Goal: Feedback & Contribution: Contribute content

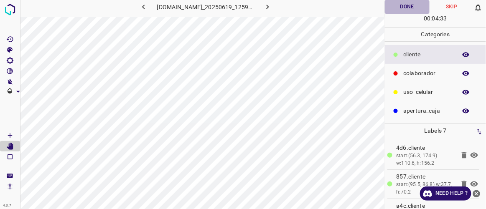
click at [408, 8] on button "Done" at bounding box center [407, 7] width 44 height 14
click at [8, 135] on icon "[Space] Draw" at bounding box center [10, 136] width 8 height 8
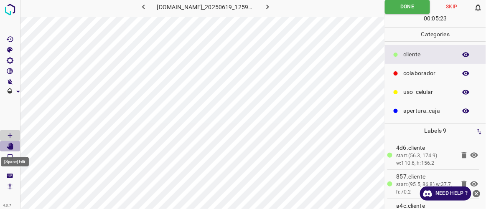
click at [12, 145] on icon "[Space] Edit" at bounding box center [10, 147] width 7 height 8
click at [13, 133] on icon "[Space] Draw" at bounding box center [10, 136] width 8 height 8
click at [272, 8] on icon "button" at bounding box center [267, 7] width 9 height 9
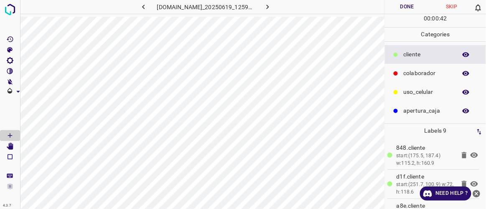
click at [405, 9] on button "Done" at bounding box center [407, 7] width 44 height 14
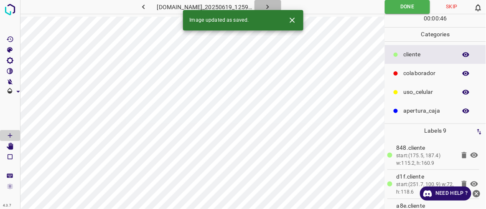
click at [272, 6] on icon "button" at bounding box center [267, 7] width 9 height 9
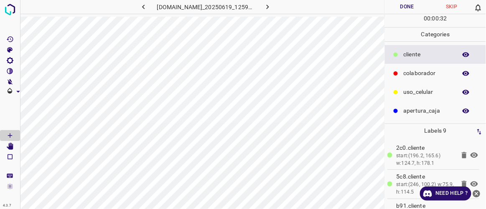
click at [412, 8] on button "Done" at bounding box center [407, 7] width 44 height 14
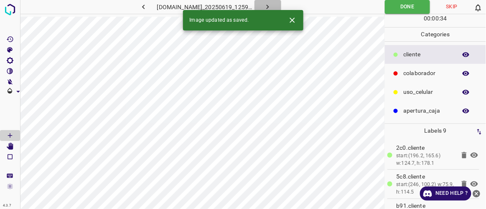
click at [272, 7] on icon "button" at bounding box center [267, 7] width 9 height 9
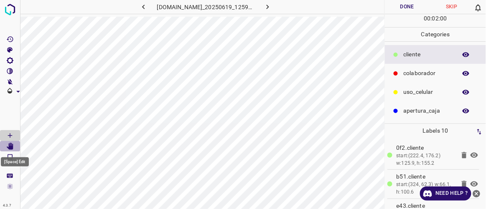
click at [10, 146] on icon "[Space] Edit" at bounding box center [10, 147] width 7 height 8
click at [397, 10] on button "Done" at bounding box center [407, 7] width 44 height 14
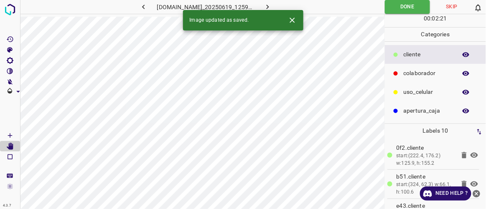
click at [281, 5] on button "button" at bounding box center [268, 7] width 27 height 14
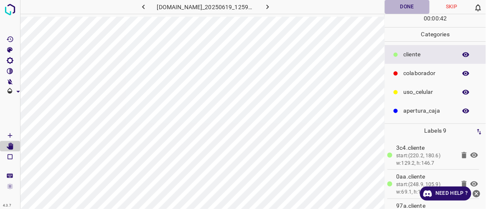
click at [408, 9] on button "Done" at bounding box center [407, 7] width 44 height 14
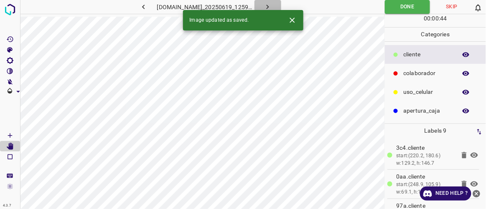
click at [272, 5] on icon "button" at bounding box center [267, 7] width 9 height 9
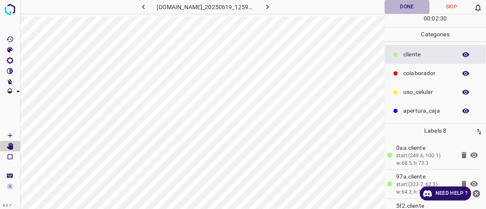
click at [417, 8] on button "Done" at bounding box center [407, 7] width 44 height 14
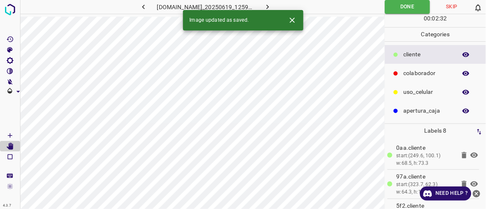
click at [272, 9] on icon "button" at bounding box center [267, 7] width 9 height 9
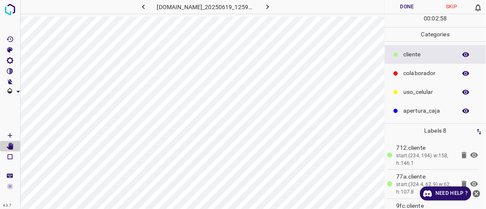
click at [417, 3] on button "Done" at bounding box center [407, 7] width 44 height 14
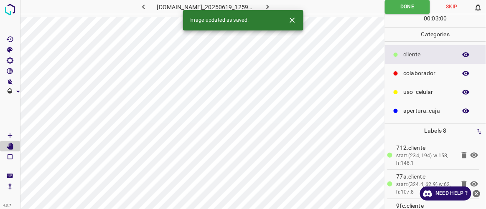
click at [281, 8] on button "button" at bounding box center [268, 7] width 27 height 14
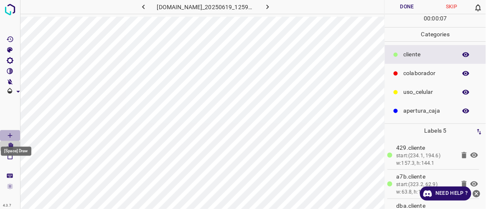
click at [10, 135] on icon "[Space] Draw" at bounding box center [10, 136] width 8 height 8
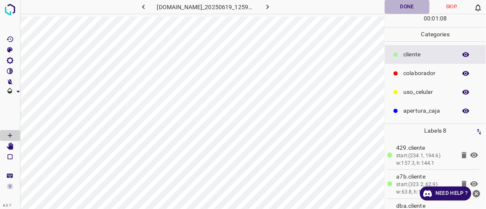
click at [415, 3] on button "Done" at bounding box center [407, 7] width 44 height 14
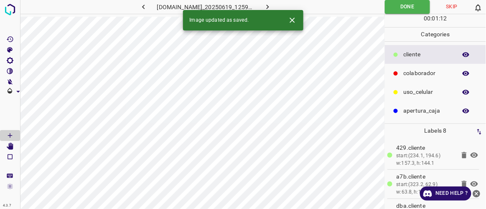
click at [272, 8] on icon "button" at bounding box center [267, 7] width 9 height 9
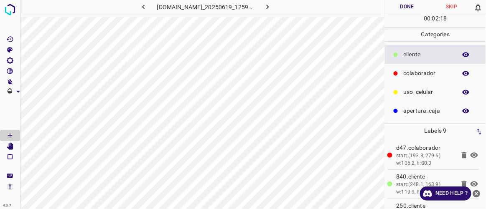
click at [418, 11] on button "Done" at bounding box center [407, 7] width 44 height 14
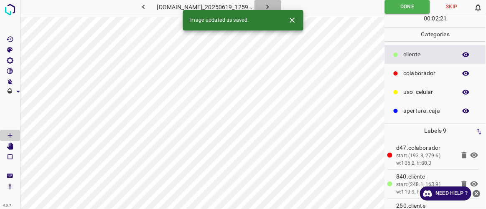
click at [281, 5] on button "button" at bounding box center [268, 7] width 27 height 14
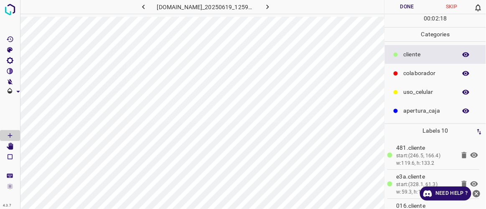
click at [283, 15] on div "[DOMAIN_NAME]_20250619_125904_000004650.jpg" at bounding box center [202, 8] width 364 height 17
click at [405, 9] on button "Done" at bounding box center [407, 7] width 44 height 14
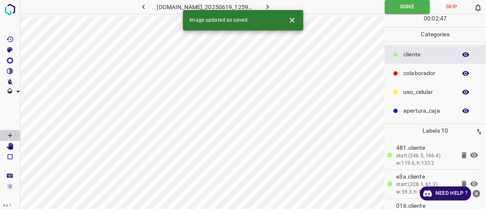
click at [281, 5] on button "button" at bounding box center [268, 7] width 27 height 14
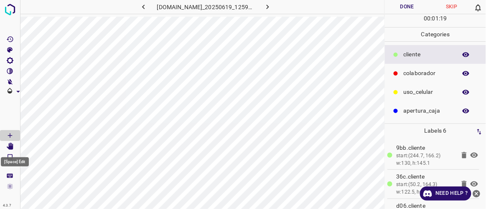
click at [11, 147] on icon "[Space] Edit" at bounding box center [10, 147] width 7 height 8
click at [15, 134] on Draw"] "[Space] Draw" at bounding box center [10, 135] width 20 height 11
click at [413, 9] on button "Done" at bounding box center [407, 7] width 44 height 14
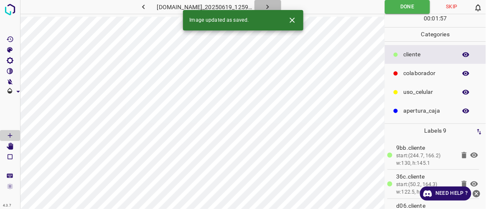
click at [272, 5] on icon "button" at bounding box center [267, 7] width 9 height 9
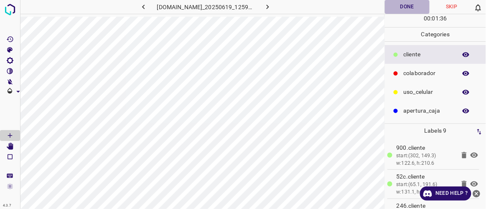
click at [413, 13] on button "Done" at bounding box center [407, 7] width 44 height 14
click at [272, 5] on icon "button" at bounding box center [267, 7] width 9 height 9
click at [406, 8] on button "Done" at bounding box center [407, 7] width 44 height 14
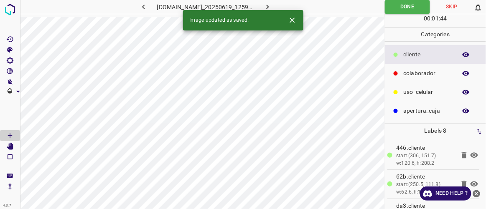
click at [281, 5] on button "button" at bounding box center [268, 7] width 27 height 14
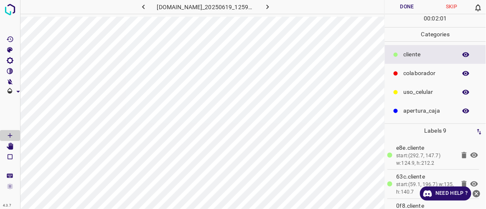
click at [403, 6] on button "Done" at bounding box center [407, 7] width 44 height 14
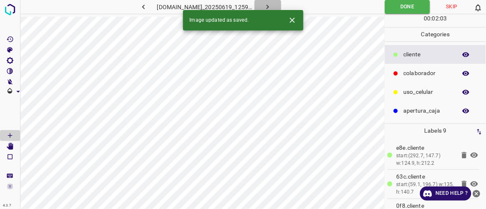
click at [281, 7] on button "button" at bounding box center [268, 7] width 27 height 14
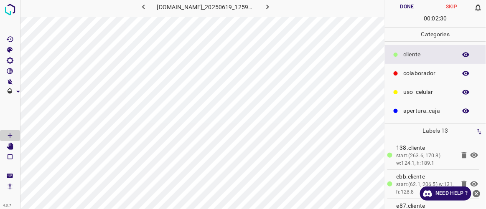
click at [408, 5] on button "Done" at bounding box center [407, 7] width 44 height 14
click at [272, 7] on icon "button" at bounding box center [267, 7] width 9 height 9
click at [408, 6] on button "Done" at bounding box center [407, 7] width 44 height 14
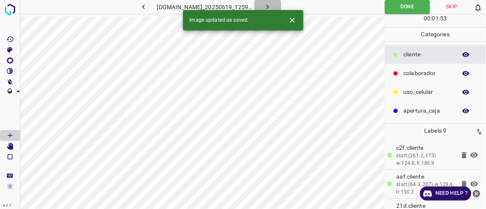
click at [281, 8] on button "button" at bounding box center [268, 7] width 27 height 14
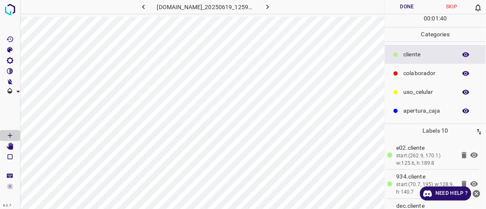
click at [407, 9] on button "Done" at bounding box center [407, 7] width 44 height 14
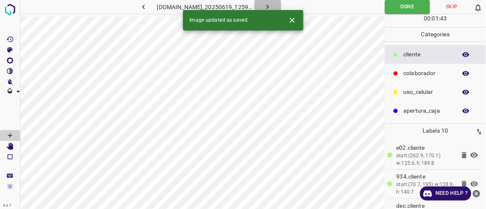
click at [272, 5] on icon "button" at bounding box center [267, 7] width 9 height 9
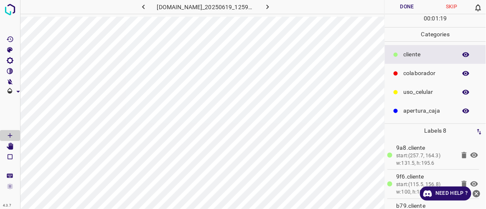
click at [396, 10] on button "Done" at bounding box center [407, 7] width 44 height 14
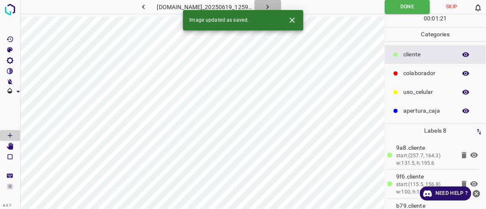
click at [272, 4] on icon "button" at bounding box center [267, 7] width 9 height 9
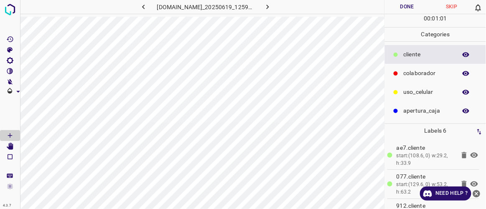
click at [408, 8] on button "Done" at bounding box center [407, 7] width 44 height 14
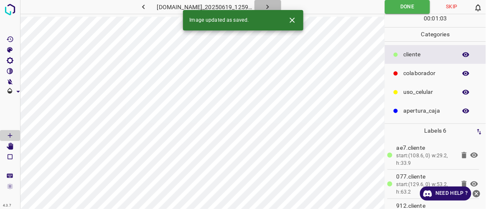
click at [281, 7] on button "button" at bounding box center [268, 7] width 27 height 14
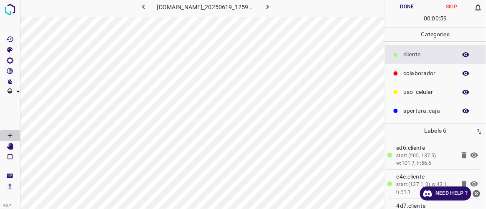
click at [408, 5] on button "Done" at bounding box center [407, 7] width 44 height 14
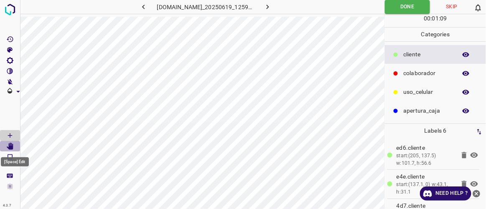
click at [10, 145] on icon "[Space] Edit" at bounding box center [10, 147] width 8 height 8
click at [139, 8] on icon "button" at bounding box center [143, 7] width 9 height 9
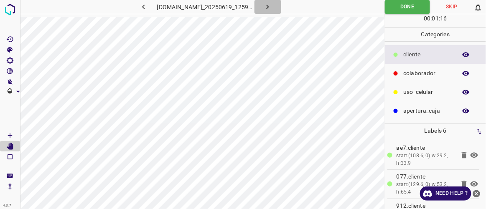
click at [272, 7] on icon "button" at bounding box center [267, 7] width 9 height 9
click at [417, 8] on button "Done" at bounding box center [407, 7] width 44 height 14
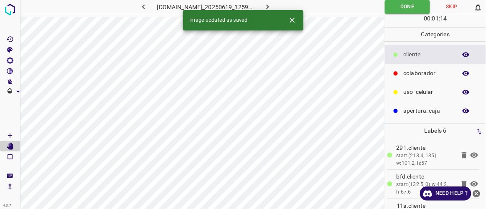
click at [281, 7] on button "button" at bounding box center [268, 7] width 27 height 14
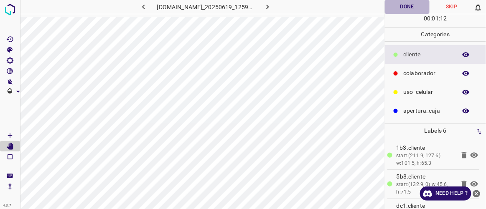
click at [400, 5] on button "Done" at bounding box center [407, 7] width 44 height 14
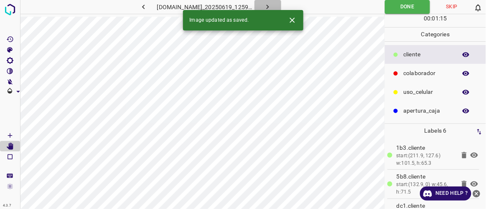
click at [272, 8] on icon "button" at bounding box center [267, 7] width 9 height 9
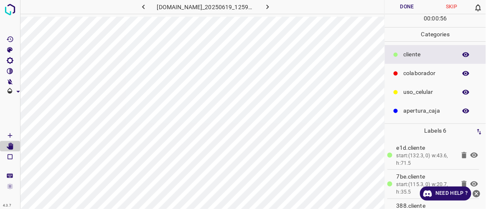
click at [415, 8] on button "Done" at bounding box center [407, 7] width 44 height 14
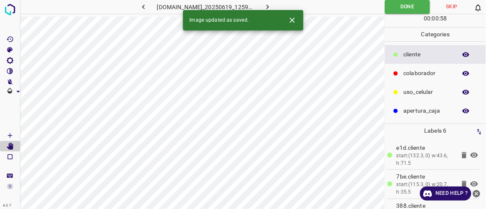
click at [281, 9] on button "button" at bounding box center [268, 7] width 27 height 14
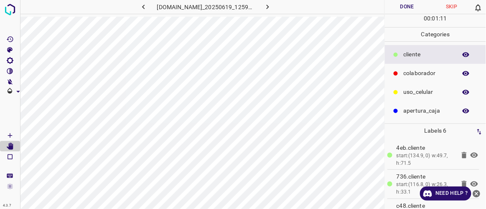
click at [419, 11] on button "Done" at bounding box center [407, 7] width 44 height 14
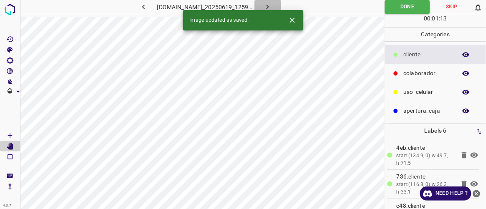
click at [281, 8] on button "button" at bounding box center [268, 7] width 27 height 14
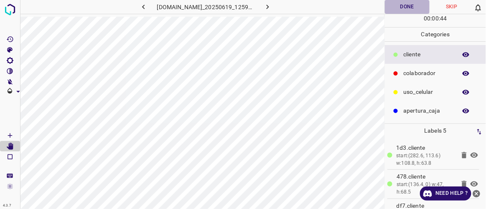
click at [403, 10] on button "Done" at bounding box center [407, 7] width 44 height 14
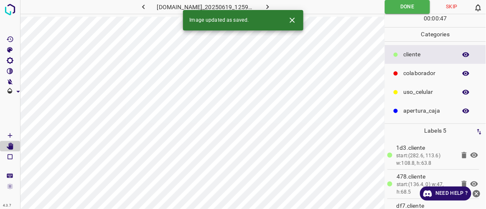
click at [278, 10] on div "Image updated as saved." at bounding box center [243, 20] width 120 height 20
click at [272, 5] on icon "button" at bounding box center [267, 7] width 9 height 9
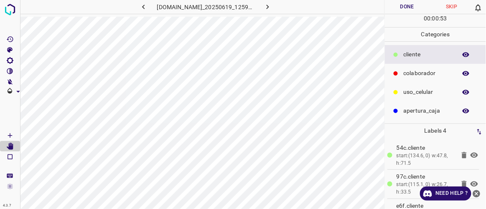
click at [413, 7] on button "Done" at bounding box center [407, 7] width 44 height 14
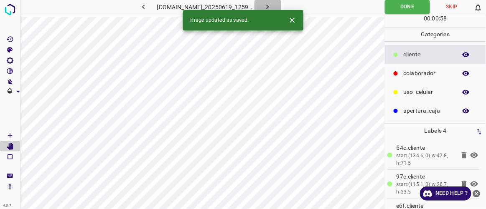
click at [281, 5] on button "button" at bounding box center [268, 7] width 27 height 14
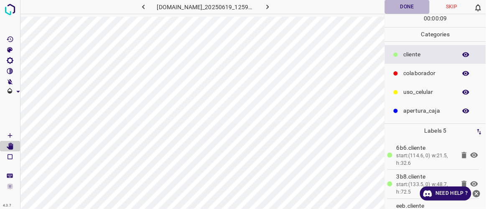
click at [416, 11] on button "Done" at bounding box center [407, 7] width 44 height 14
click at [281, 7] on button "button" at bounding box center [268, 7] width 27 height 14
click at [413, 11] on button "Done" at bounding box center [407, 7] width 44 height 14
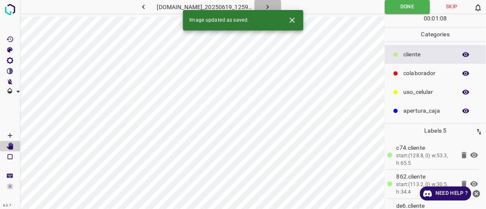
click at [272, 5] on icon "button" at bounding box center [267, 7] width 9 height 9
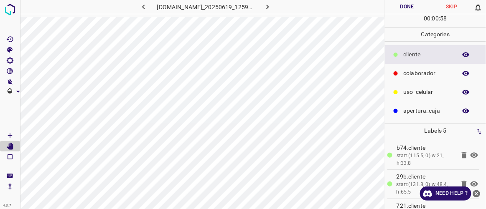
click at [412, 7] on button "Done" at bounding box center [407, 7] width 44 height 14
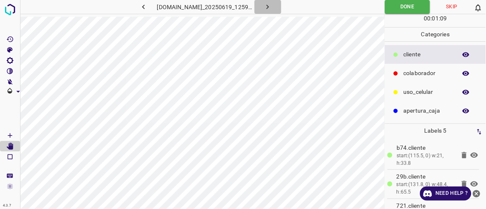
click at [281, 7] on button "button" at bounding box center [268, 7] width 27 height 14
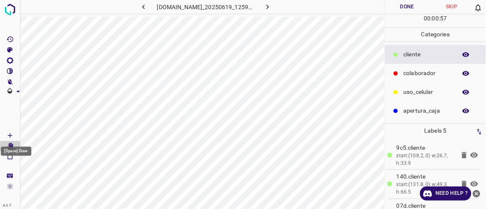
click at [13, 135] on icon "[Space] Draw" at bounding box center [10, 136] width 8 height 8
click at [139, 8] on icon "button" at bounding box center [143, 7] width 9 height 9
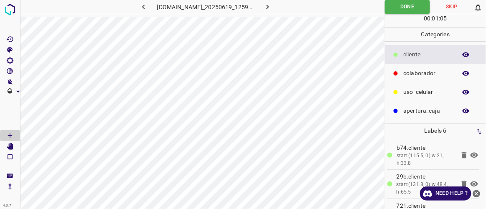
click at [138, 9] on button "button" at bounding box center [143, 7] width 27 height 14
click at [139, 7] on button "button" at bounding box center [143, 7] width 27 height 14
click at [220, 12] on h6 "[DOMAIN_NAME]_20250619_125911_000001560.jpg" at bounding box center [205, 8] width 97 height 12
click at [139, 8] on icon "button" at bounding box center [143, 7] width 9 height 9
click at [272, 3] on icon "button" at bounding box center [267, 7] width 9 height 9
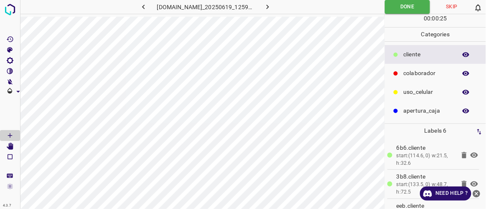
click at [272, 3] on icon "button" at bounding box center [267, 7] width 9 height 9
click at [277, 1] on button "button" at bounding box center [268, 7] width 27 height 14
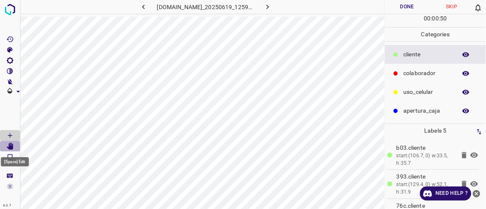
click at [16, 148] on Edit"] "[Space] Edit" at bounding box center [10, 146] width 20 height 11
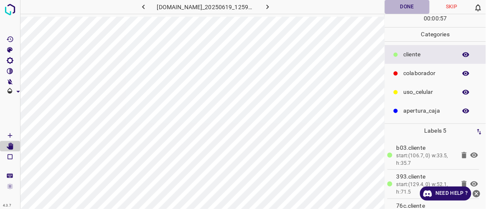
click at [415, 4] on button "Done" at bounding box center [407, 7] width 44 height 14
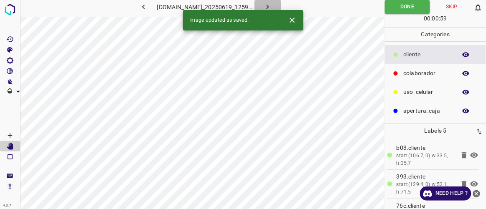
click at [281, 5] on button "button" at bounding box center [268, 7] width 27 height 14
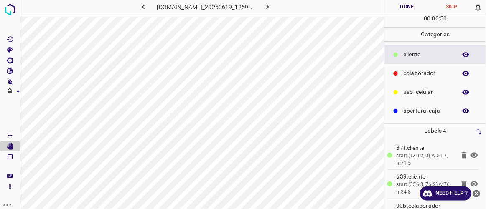
click at [409, 9] on button "Done" at bounding box center [407, 7] width 44 height 14
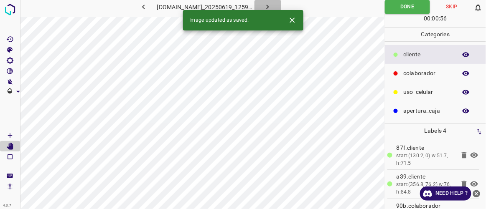
click at [281, 7] on button "button" at bounding box center [268, 7] width 27 height 14
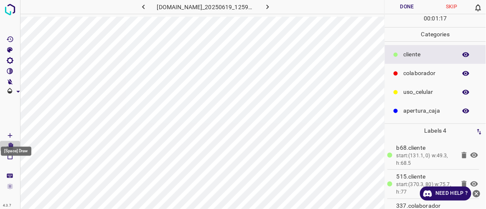
click at [13, 135] on icon "[Space] Draw" at bounding box center [10, 136] width 8 height 8
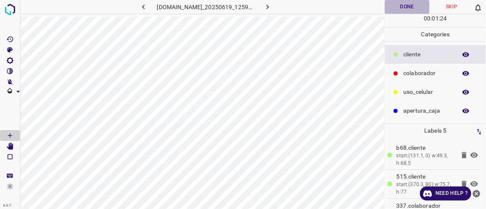
click at [415, 6] on button "Done" at bounding box center [407, 7] width 44 height 14
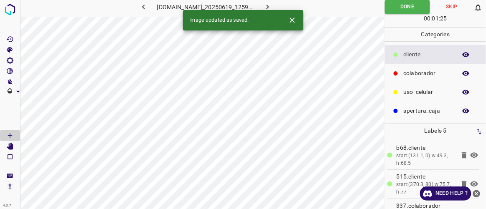
click at [280, 10] on div "Image updated as saved." at bounding box center [243, 20] width 120 height 20
click at [281, 5] on button "button" at bounding box center [268, 7] width 27 height 14
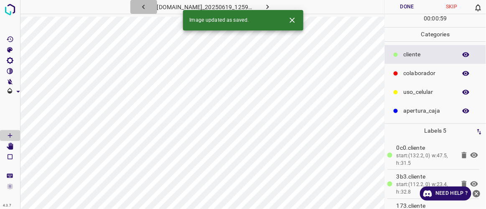
click at [139, 6] on icon "button" at bounding box center [143, 7] width 9 height 9
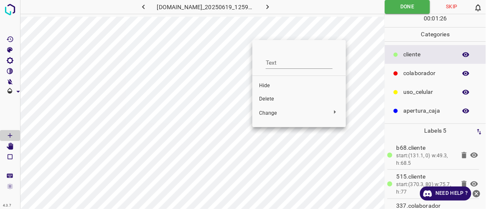
click at [270, 101] on span "Delete" at bounding box center [299, 100] width 80 height 8
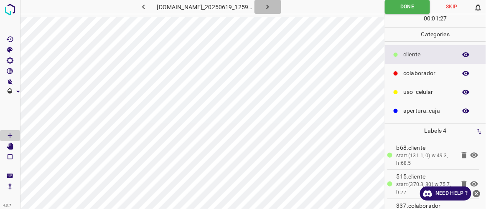
click at [272, 8] on icon "button" at bounding box center [267, 7] width 9 height 9
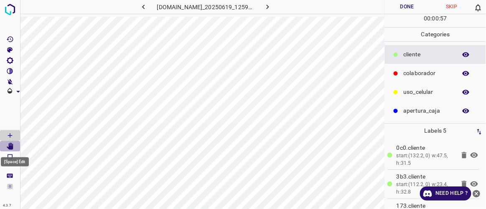
click at [11, 147] on icon "[Space] Edit" at bounding box center [10, 147] width 7 height 8
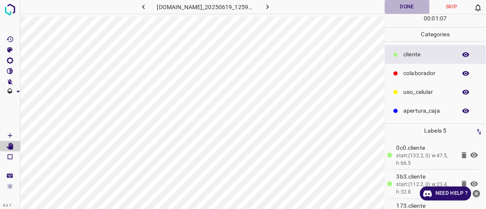
click at [412, 5] on button "Done" at bounding box center [407, 7] width 44 height 14
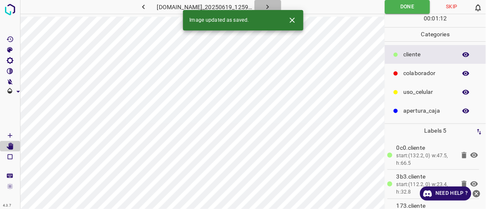
click at [272, 7] on icon "button" at bounding box center [267, 7] width 9 height 9
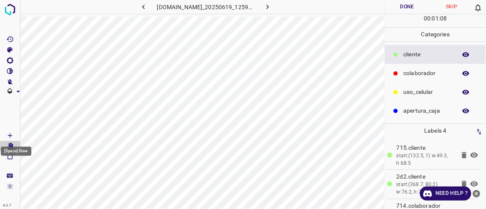
click at [11, 135] on icon "[Space] Draw" at bounding box center [10, 136] width 8 height 8
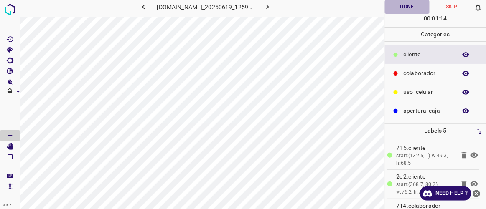
click at [420, 5] on button "Done" at bounding box center [407, 7] width 44 height 14
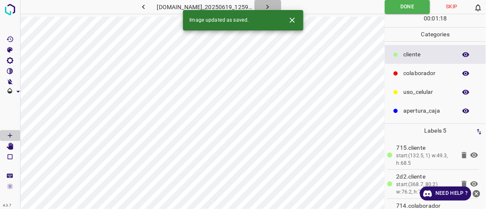
click at [272, 5] on icon "button" at bounding box center [267, 7] width 9 height 9
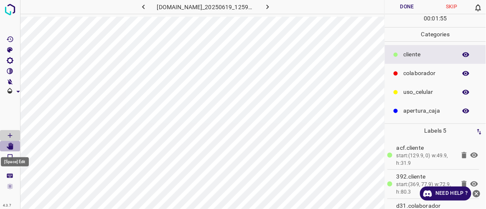
click at [10, 148] on icon "[Space] Edit" at bounding box center [10, 147] width 7 height 8
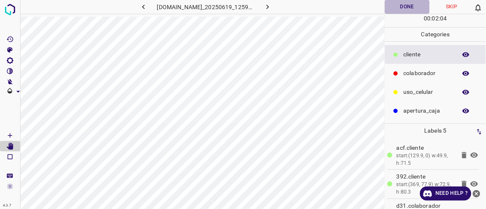
click at [416, 8] on button "Done" at bounding box center [407, 7] width 44 height 14
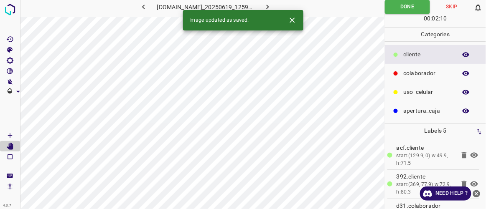
click at [272, 3] on icon "button" at bounding box center [267, 7] width 9 height 9
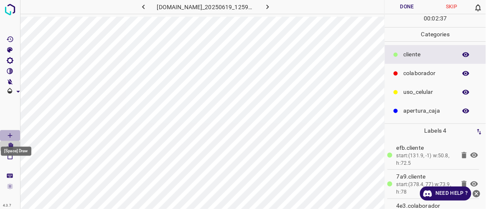
click at [12, 134] on icon "[Space] Draw" at bounding box center [10, 136] width 8 height 8
click at [12, 146] on icon "[Space] Edit" at bounding box center [10, 147] width 7 height 8
click at [404, 12] on button "Done" at bounding box center [407, 7] width 44 height 14
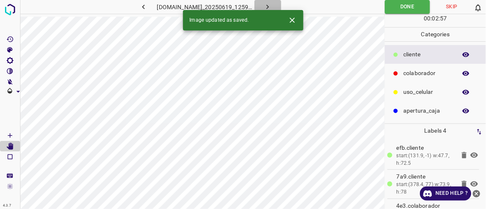
click at [272, 3] on icon "button" at bounding box center [267, 7] width 9 height 9
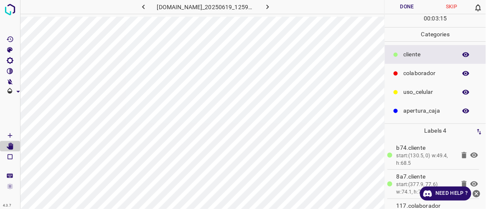
click at [417, 10] on button "Done" at bounding box center [407, 7] width 44 height 14
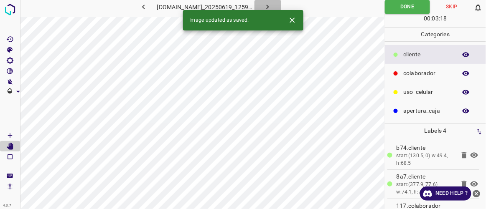
click at [272, 8] on icon "button" at bounding box center [267, 7] width 9 height 9
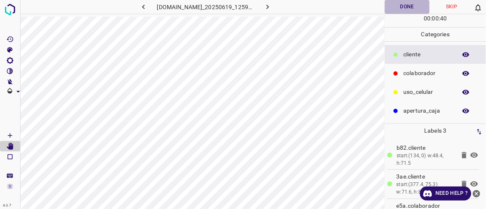
click at [412, 11] on button "Done" at bounding box center [407, 7] width 44 height 14
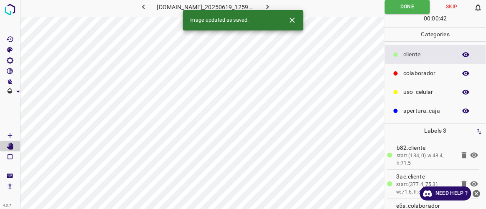
click at [272, 5] on icon "button" at bounding box center [267, 7] width 9 height 9
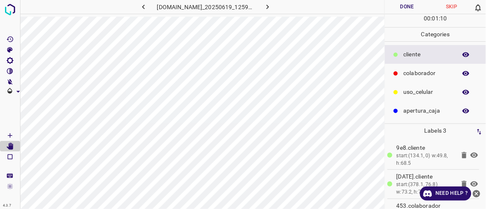
click at [408, 10] on button "Done" at bounding box center [407, 7] width 44 height 14
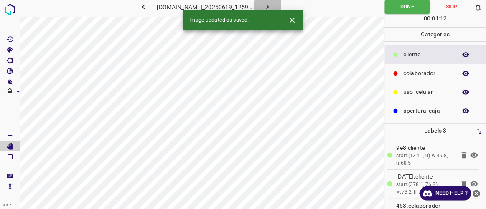
click at [272, 5] on icon "button" at bounding box center [267, 7] width 9 height 9
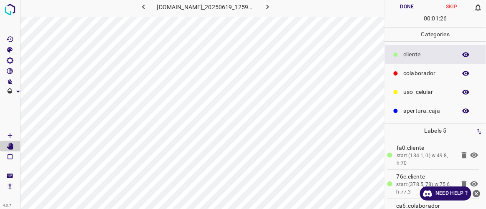
click at [409, 5] on button "Done" at bounding box center [407, 7] width 44 height 14
click at [272, 7] on icon "button" at bounding box center [267, 7] width 9 height 9
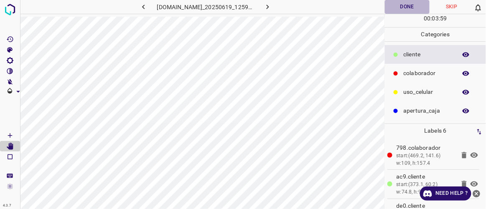
click at [398, 6] on button "Done" at bounding box center [407, 7] width 44 height 14
click at [272, 3] on icon "button" at bounding box center [267, 7] width 9 height 9
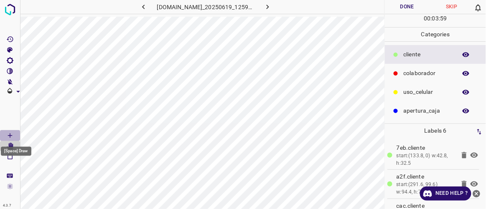
click at [13, 134] on icon "[Space] Draw" at bounding box center [10, 136] width 8 height 8
click at [414, 5] on button "Done" at bounding box center [407, 7] width 44 height 14
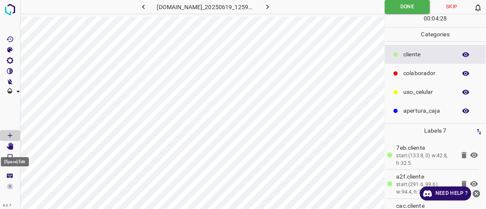
click at [13, 148] on icon "[Space] Edit" at bounding box center [10, 147] width 7 height 8
drag, startPoint x: 146, startPoint y: 5, endPoint x: 278, endPoint y: 15, distance: 131.6
click at [278, 15] on div "[DOMAIN_NAME]_20250619_125911_000005520.jpg" at bounding box center [202, 8] width 364 height 17
copy div
click at [139, 7] on icon "button" at bounding box center [143, 7] width 9 height 9
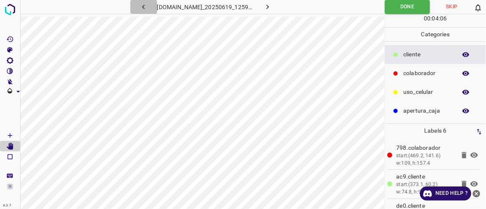
click at [139, 7] on icon "button" at bounding box center [143, 7] width 9 height 9
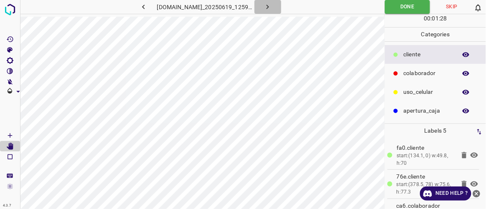
click at [272, 7] on icon "button" at bounding box center [267, 7] width 9 height 9
click at [235, 15] on div "[DOMAIN_NAME]_20250619_125911_000005130.jpg" at bounding box center [202, 8] width 364 height 17
click at [272, 7] on icon "button" at bounding box center [267, 7] width 9 height 9
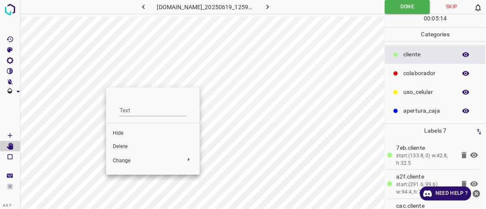
click at [125, 132] on span "Hide" at bounding box center [153, 134] width 80 height 8
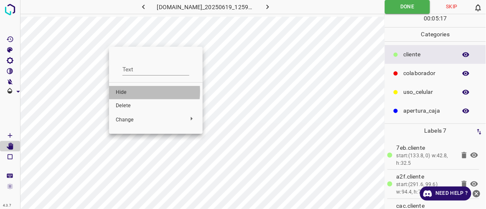
click at [130, 92] on span "Hide" at bounding box center [156, 93] width 80 height 8
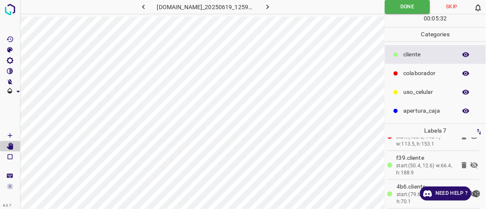
scroll to position [113, 0]
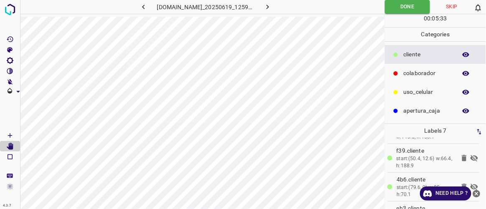
click at [469, 155] on icon at bounding box center [474, 158] width 10 height 10
click at [469, 184] on icon at bounding box center [474, 187] width 10 height 10
click at [462, 185] on icon at bounding box center [464, 187] width 5 height 6
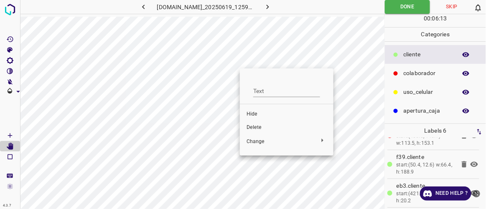
click at [222, 172] on div at bounding box center [243, 104] width 486 height 209
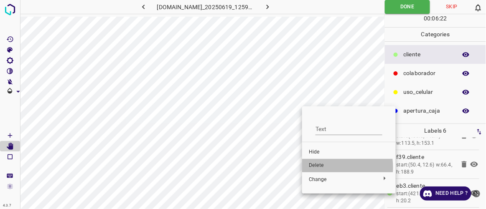
click at [326, 168] on span "Delete" at bounding box center [349, 166] width 80 height 8
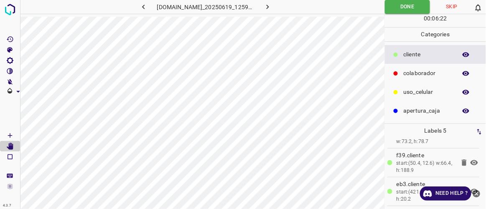
scroll to position [78, 0]
click at [272, 5] on icon "button" at bounding box center [267, 7] width 9 height 9
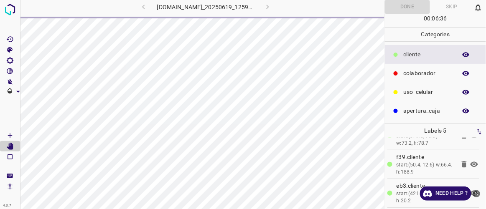
scroll to position [0, 0]
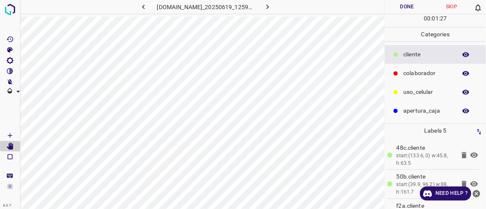
click at [10, 135] on icon "[Space] Draw" at bounding box center [10, 136] width 4 height 4
click at [409, 7] on button "Done" at bounding box center [407, 7] width 44 height 14
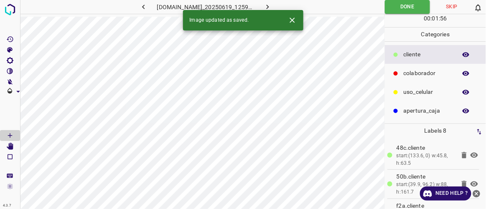
click at [281, 5] on button "button" at bounding box center [268, 7] width 27 height 14
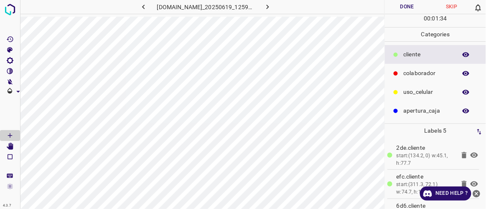
click at [417, 5] on button "Done" at bounding box center [407, 7] width 44 height 14
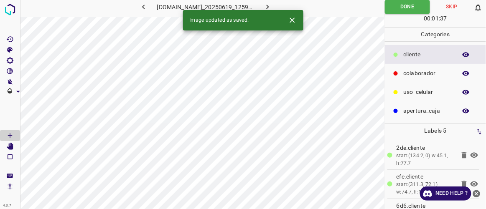
click at [272, 3] on icon "button" at bounding box center [267, 7] width 9 height 9
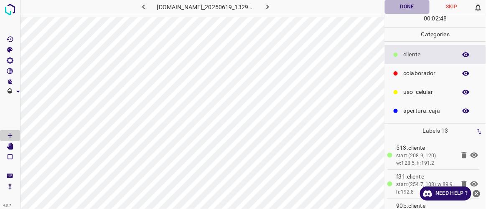
click at [419, 5] on button "Done" at bounding box center [407, 7] width 44 height 14
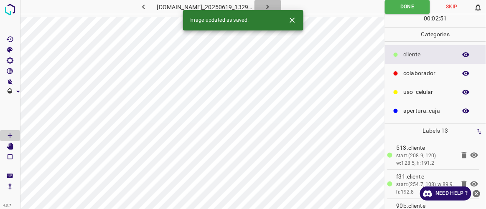
click at [272, 7] on icon "button" at bounding box center [267, 7] width 9 height 9
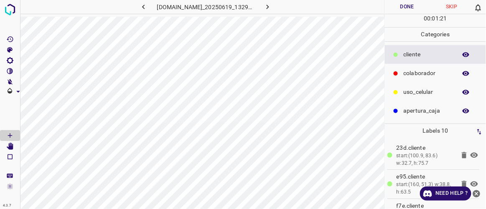
click at [410, 9] on button "Done" at bounding box center [407, 7] width 44 height 14
click at [272, 5] on icon "button" at bounding box center [267, 7] width 9 height 9
click at [412, 7] on button "Done" at bounding box center [407, 7] width 44 height 14
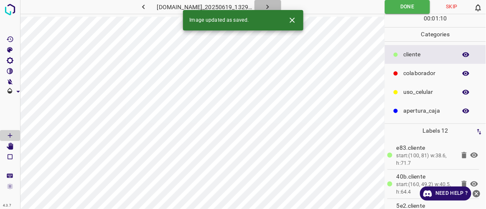
click at [272, 5] on icon "button" at bounding box center [267, 7] width 9 height 9
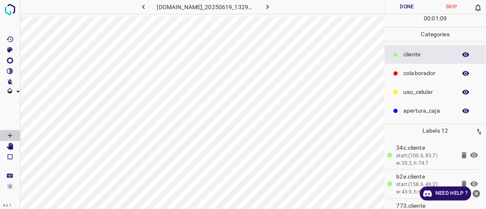
click at [401, 9] on button "Done" at bounding box center [407, 7] width 44 height 14
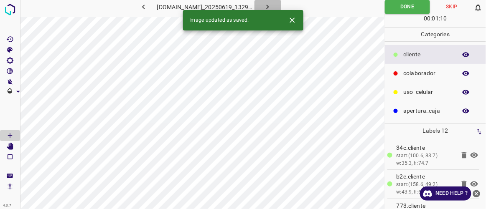
click at [272, 7] on icon "button" at bounding box center [267, 7] width 9 height 9
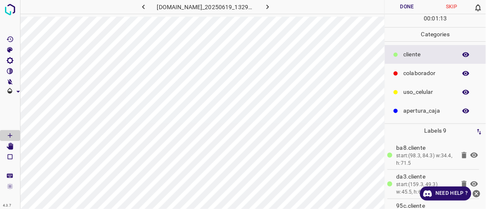
click at [408, 3] on button "Done" at bounding box center [407, 7] width 44 height 14
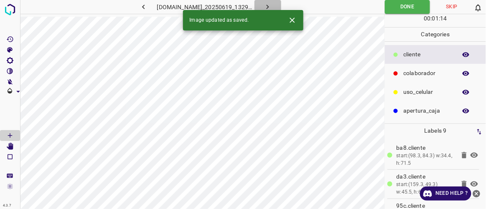
click at [272, 4] on icon "button" at bounding box center [267, 7] width 9 height 9
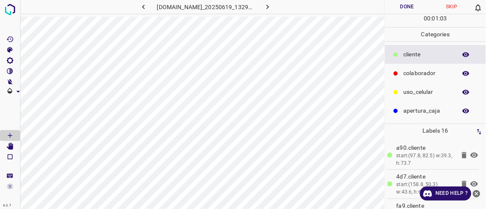
click at [410, 6] on button "Done" at bounding box center [407, 7] width 44 height 14
click at [272, 3] on icon "button" at bounding box center [267, 7] width 9 height 9
click at [11, 146] on icon "[Space] Edit" at bounding box center [10, 147] width 7 height 8
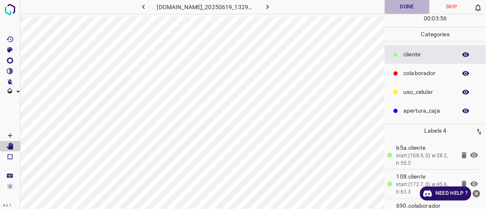
click at [410, 7] on button "Done" at bounding box center [407, 7] width 44 height 14
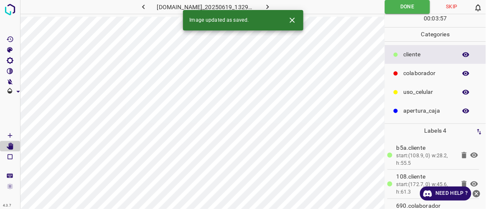
click at [272, 4] on icon "button" at bounding box center [267, 7] width 9 height 9
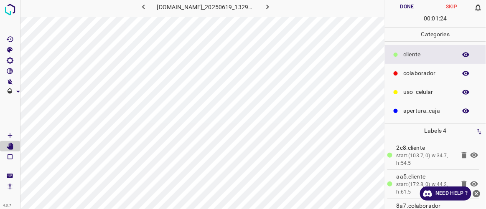
click at [409, 7] on button "Done" at bounding box center [407, 7] width 44 height 14
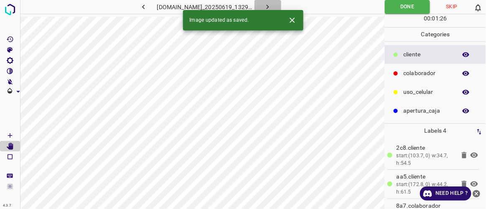
click at [272, 5] on icon "button" at bounding box center [267, 7] width 9 height 9
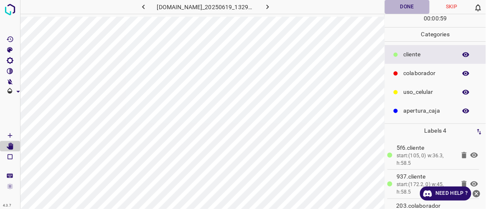
click at [409, 8] on button "Done" at bounding box center [407, 7] width 44 height 14
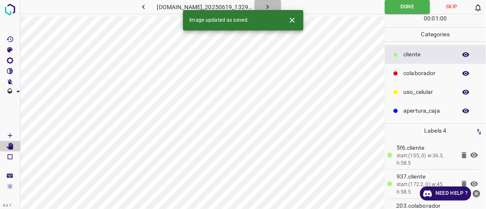
click at [272, 5] on icon "button" at bounding box center [267, 7] width 9 height 9
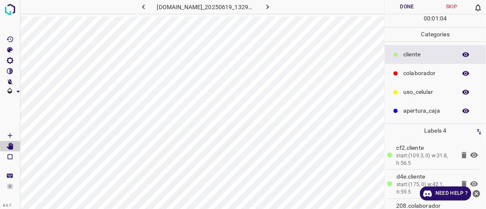
click at [407, 5] on button "Done" at bounding box center [407, 7] width 44 height 14
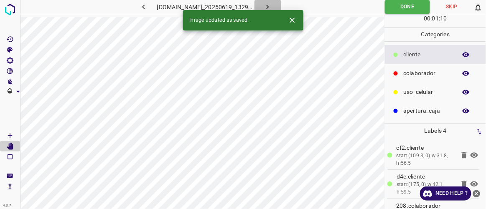
click at [272, 6] on icon "button" at bounding box center [267, 7] width 9 height 9
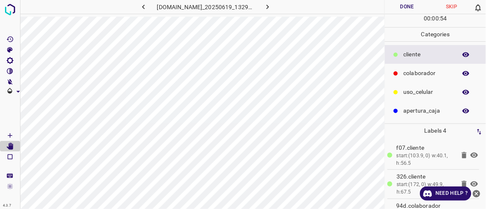
click at [406, 4] on button "Done" at bounding box center [407, 7] width 44 height 14
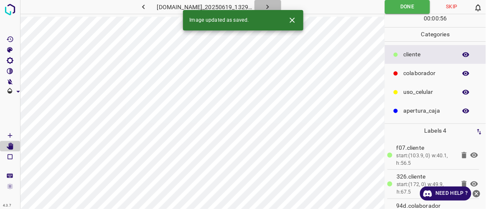
click at [272, 6] on icon "button" at bounding box center [267, 7] width 9 height 9
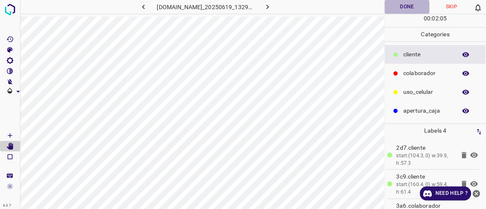
click at [412, 7] on button "Done" at bounding box center [407, 7] width 44 height 14
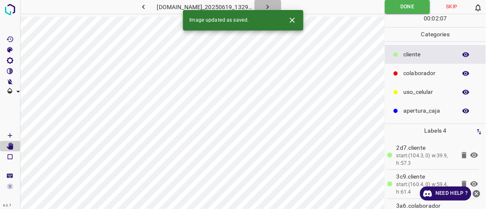
click at [269, 5] on icon "button" at bounding box center [268, 7] width 3 height 5
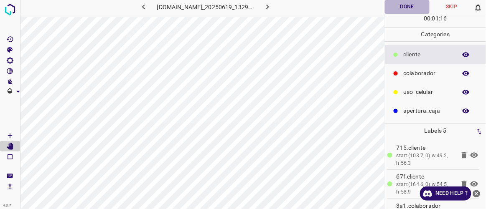
click at [395, 6] on button "Done" at bounding box center [407, 7] width 44 height 14
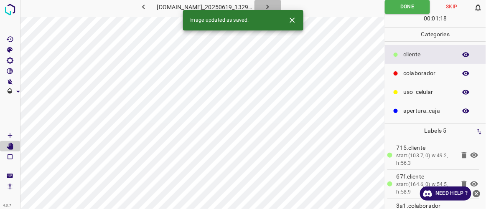
click at [273, 7] on button "button" at bounding box center [268, 7] width 27 height 14
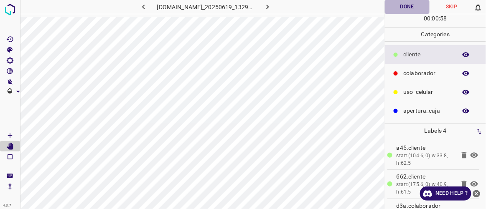
click at [414, 5] on button "Done" at bounding box center [407, 7] width 44 height 14
click at [272, 5] on icon "button" at bounding box center [267, 7] width 9 height 9
click at [405, 13] on button "Done" at bounding box center [407, 7] width 44 height 14
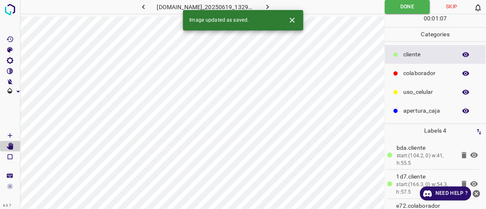
click at [272, 8] on icon "button" at bounding box center [267, 7] width 9 height 9
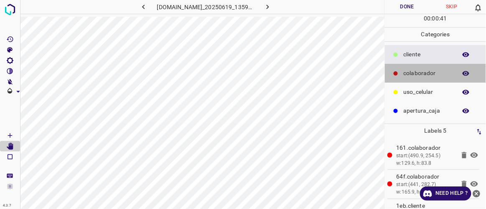
click at [411, 77] on p "colaborador" at bounding box center [428, 73] width 49 height 9
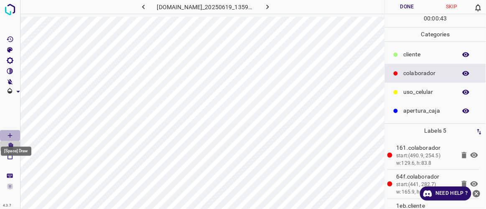
click at [15, 135] on Draw"] "[Space] Draw" at bounding box center [10, 135] width 20 height 11
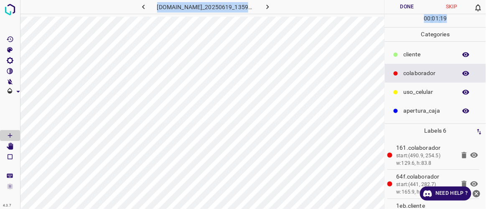
drag, startPoint x: 147, startPoint y: 5, endPoint x: 486, endPoint y: 16, distance: 339.1
click at [486, 16] on div "[DOMAIN_NAME]_20250619_135904_000001020.jpg Done Skip 0 00 : 01 : 19 Categories…" at bounding box center [243, 104] width 486 height 209
click at [301, 11] on div "[DOMAIN_NAME]_20250619_135904_000001020.jpg" at bounding box center [205, 7] width 195 height 14
click at [278, 17] on div "[DOMAIN_NAME]_20250619_135904_000001020.jpg" at bounding box center [202, 104] width 364 height 209
copy div "[DOMAIN_NAME]_20250619_135904_000001020.jpg Done Skip"
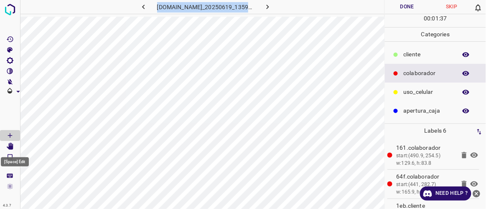
click at [12, 145] on icon "[Space] Edit" at bounding box center [10, 147] width 7 height 8
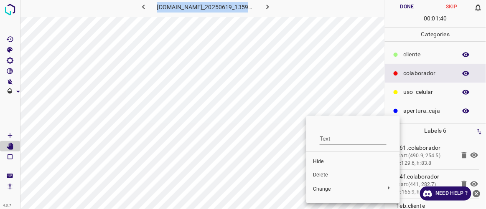
click at [321, 175] on span "Delete" at bounding box center [353, 176] width 80 height 8
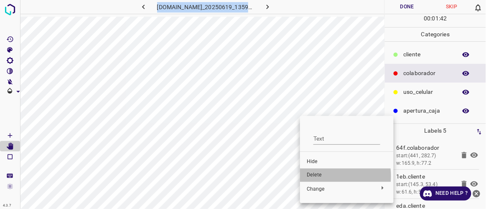
click at [316, 176] on span "Delete" at bounding box center [347, 176] width 80 height 8
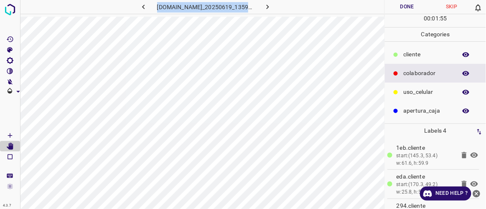
click at [292, 4] on div "[DOMAIN_NAME]_20250619_135904_000001020.jpg" at bounding box center [205, 7] width 195 height 14
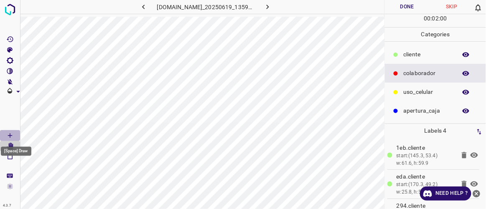
click at [9, 134] on icon "[Space] Draw" at bounding box center [10, 136] width 8 height 8
click at [407, 50] on p "​​cliente" at bounding box center [428, 54] width 49 height 9
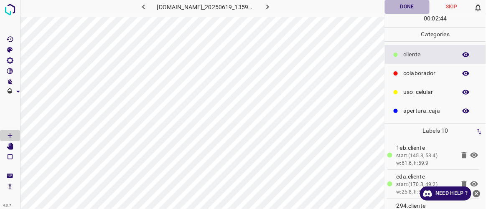
click at [399, 11] on button "Done" at bounding box center [407, 7] width 44 height 14
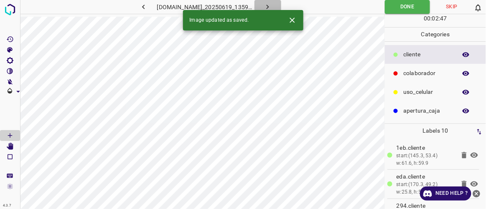
click at [272, 3] on icon "button" at bounding box center [267, 7] width 9 height 9
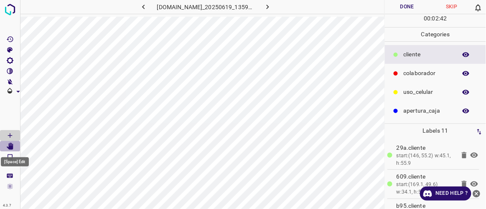
click at [13, 146] on icon "[Space] Edit" at bounding box center [10, 147] width 7 height 8
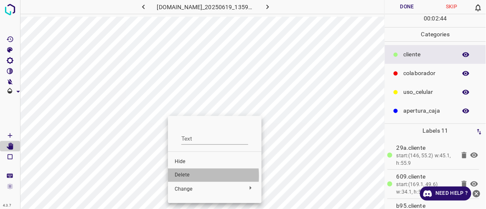
click at [179, 176] on span "Delete" at bounding box center [215, 176] width 80 height 8
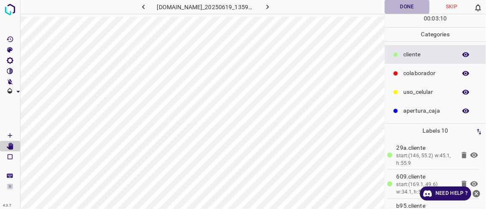
click at [406, 5] on button "Done" at bounding box center [407, 7] width 44 height 14
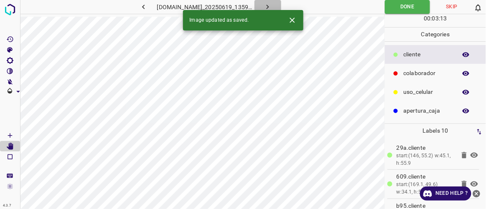
click at [269, 8] on icon "button" at bounding box center [268, 7] width 3 height 5
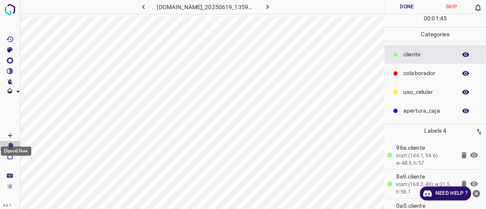
click at [13, 134] on icon "[Space] Draw" at bounding box center [10, 136] width 8 height 8
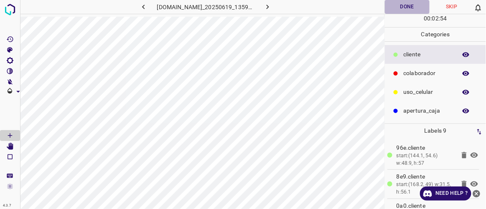
click at [415, 5] on button "Done" at bounding box center [407, 7] width 44 height 14
click at [272, 8] on icon "button" at bounding box center [267, 7] width 9 height 9
click at [138, 10] on button "button" at bounding box center [143, 7] width 27 height 14
click at [281, 11] on button "button" at bounding box center [268, 7] width 27 height 14
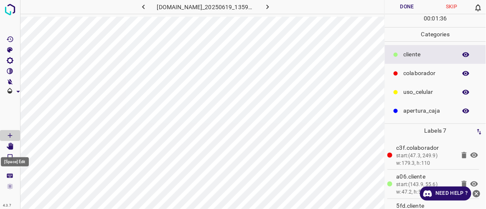
click at [12, 145] on icon "[Space] Edit" at bounding box center [10, 147] width 7 height 8
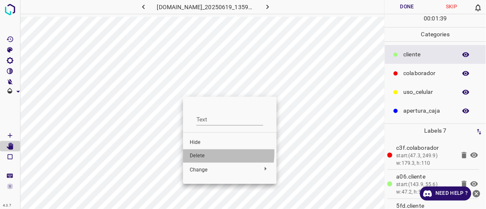
click at [197, 153] on span "Delete" at bounding box center [230, 157] width 80 height 8
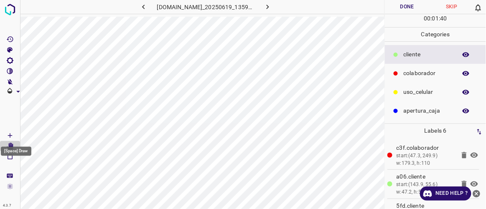
click at [18, 132] on Draw"] "[Space] Draw" at bounding box center [10, 135] width 20 height 11
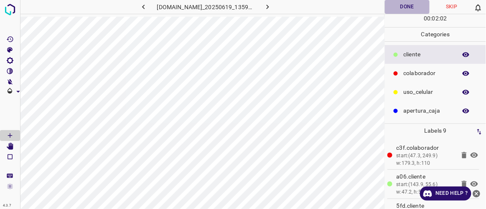
click at [417, 11] on button "Done" at bounding box center [407, 7] width 44 height 14
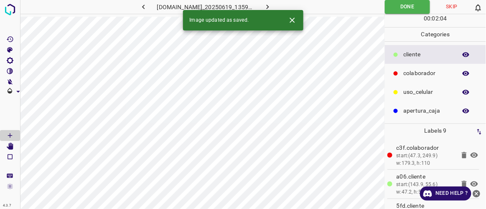
click at [281, 5] on button "button" at bounding box center [268, 7] width 27 height 14
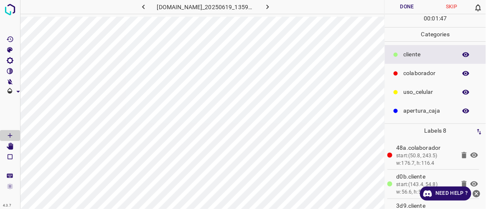
click at [112, 14] on div "[DOMAIN_NAME]_20250619_135904_000003870.jpg" at bounding box center [202, 8] width 364 height 17
click at [11, 145] on icon "[Space] Edit" at bounding box center [10, 147] width 7 height 8
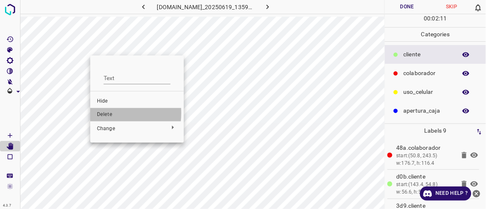
click at [106, 113] on span "Delete" at bounding box center [137, 115] width 80 height 8
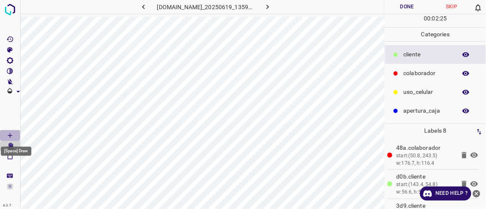
click at [14, 135] on Draw"] "[Space] Draw" at bounding box center [10, 135] width 20 height 11
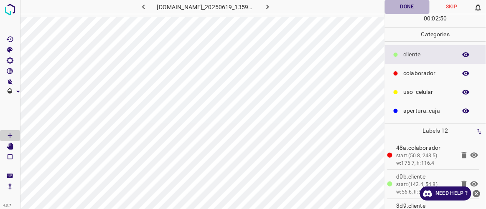
click at [410, 4] on button "Done" at bounding box center [407, 7] width 44 height 14
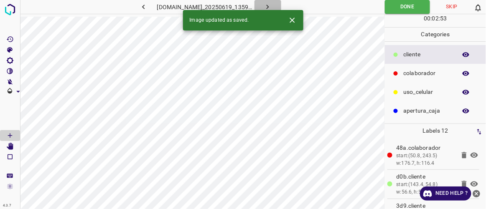
click at [272, 6] on icon "button" at bounding box center [267, 7] width 9 height 9
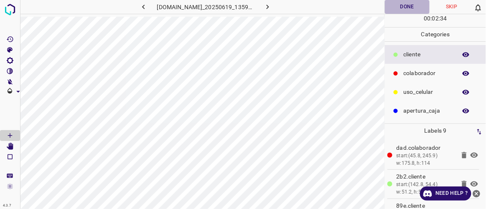
click at [400, 5] on button "Done" at bounding box center [407, 7] width 44 height 14
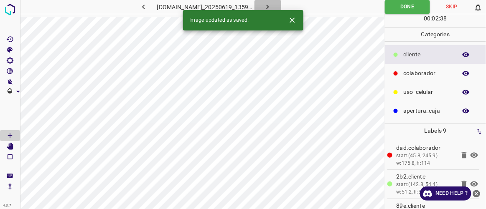
click at [269, 7] on icon "button" at bounding box center [268, 7] width 3 height 5
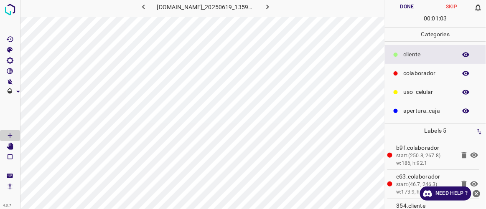
click at [138, 6] on button "button" at bounding box center [143, 7] width 27 height 14
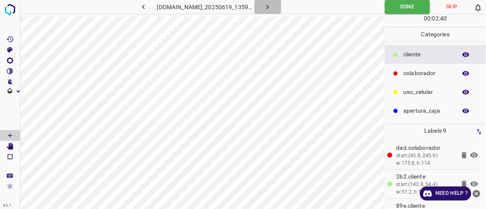
click at [269, 5] on icon "button" at bounding box center [268, 7] width 3 height 5
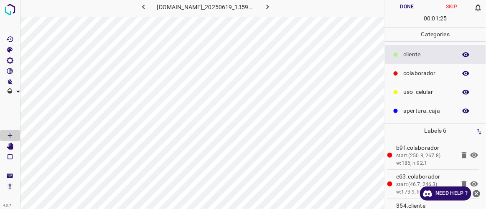
click at [290, 15] on div "[DOMAIN_NAME]_20250619_135904_000004080.jpg" at bounding box center [202, 8] width 364 height 17
click at [288, 16] on div "[DOMAIN_NAME]_20250619_135904_000004080.jpg" at bounding box center [202, 8] width 364 height 17
click at [416, 10] on button "Done" at bounding box center [407, 7] width 44 height 14
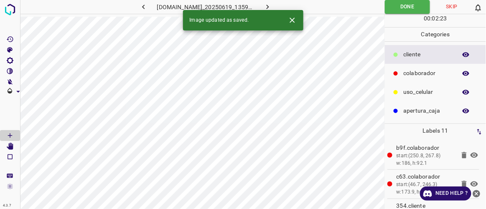
click at [272, 7] on icon "button" at bounding box center [267, 7] width 9 height 9
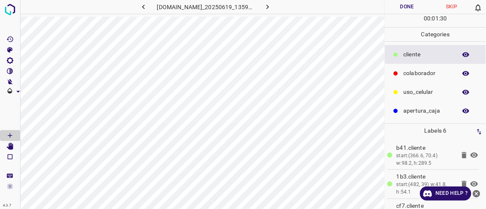
click at [137, 16] on div "[DOMAIN_NAME]_20250619_135904_000005670.jpg" at bounding box center [202, 8] width 364 height 17
click at [11, 147] on icon "[Space] Edit" at bounding box center [10, 147] width 7 height 8
click at [14, 137] on Draw"] "[Space] Draw" at bounding box center [10, 135] width 20 height 11
click at [139, 6] on icon "button" at bounding box center [143, 7] width 9 height 9
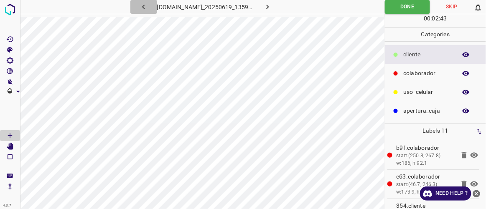
click at [139, 6] on icon "button" at bounding box center [143, 7] width 9 height 9
click at [139, 4] on icon "button" at bounding box center [143, 7] width 9 height 9
click at [142, 7] on icon "button" at bounding box center [143, 7] width 3 height 5
click at [139, 6] on icon "button" at bounding box center [143, 7] width 9 height 9
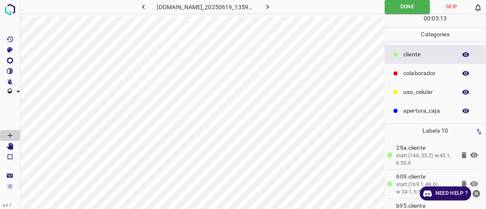
click at [139, 3] on button "button" at bounding box center [143, 7] width 27 height 14
click at [139, 6] on icon "button" at bounding box center [143, 7] width 9 height 9
click at [272, 8] on icon "button" at bounding box center [267, 7] width 9 height 9
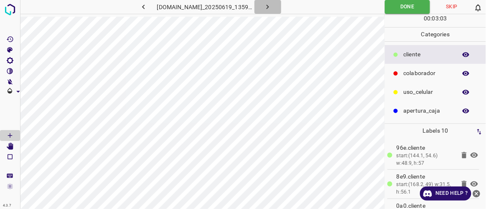
click at [272, 8] on icon "button" at bounding box center [267, 7] width 9 height 9
click at [139, 7] on icon "button" at bounding box center [143, 7] width 9 height 9
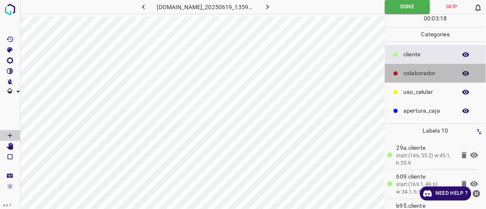
click at [426, 76] on p "colaborador" at bounding box center [428, 73] width 49 height 9
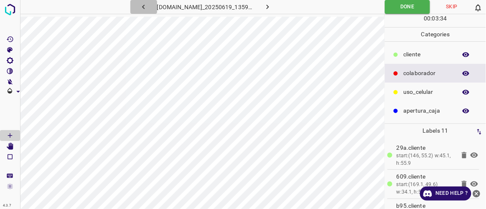
click at [139, 5] on icon "button" at bounding box center [143, 7] width 9 height 9
click at [272, 6] on icon "button" at bounding box center [267, 7] width 9 height 9
click at [272, 5] on icon "button" at bounding box center [267, 7] width 9 height 9
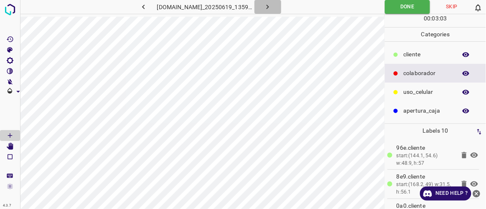
click at [272, 5] on icon "button" at bounding box center [267, 7] width 9 height 9
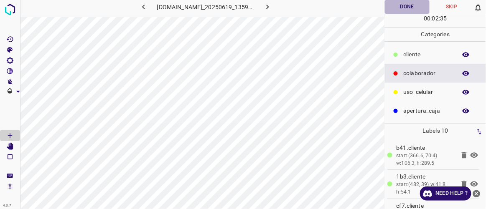
click at [401, 10] on button "Done" at bounding box center [407, 7] width 44 height 14
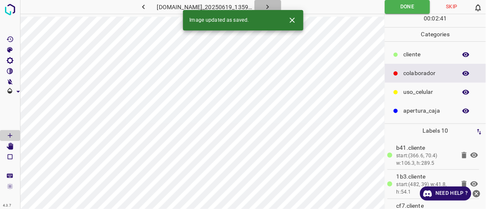
click at [281, 5] on button "button" at bounding box center [268, 7] width 27 height 14
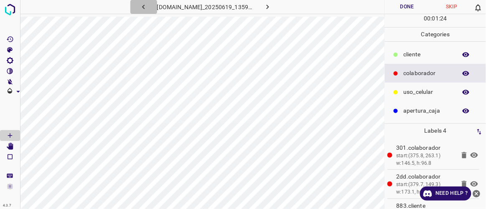
click at [139, 5] on icon "button" at bounding box center [143, 7] width 9 height 9
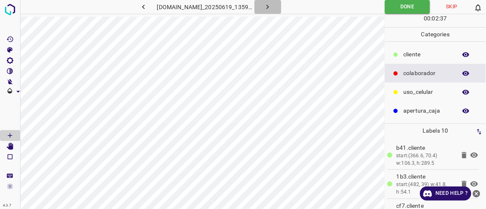
click at [272, 4] on icon "button" at bounding box center [267, 7] width 9 height 9
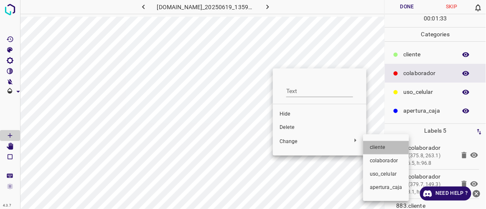
click at [379, 150] on span "​​cliente" at bounding box center [386, 148] width 33 height 8
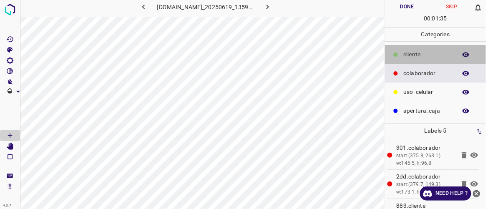
click at [415, 55] on p "​​cliente" at bounding box center [428, 54] width 49 height 9
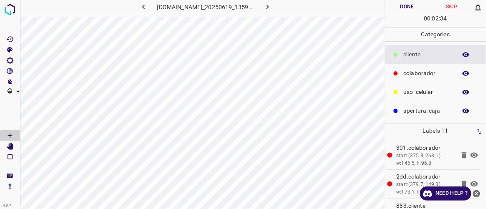
click at [397, 8] on button "Done" at bounding box center [407, 7] width 44 height 14
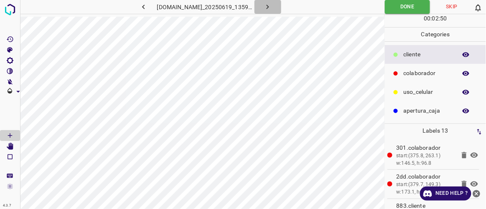
click at [272, 7] on icon "button" at bounding box center [267, 7] width 9 height 9
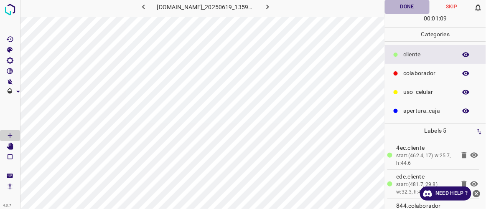
click at [411, 7] on button "Done" at bounding box center [407, 7] width 44 height 14
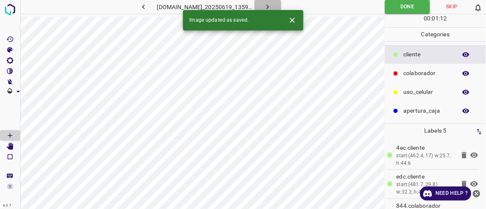
click at [272, 7] on icon "button" at bounding box center [267, 7] width 9 height 9
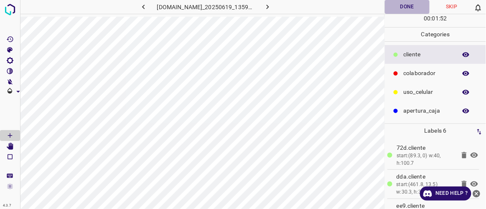
click at [411, 10] on button "Done" at bounding box center [407, 7] width 44 height 14
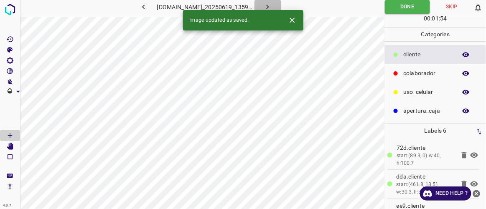
click at [269, 6] on icon "button" at bounding box center [268, 7] width 3 height 5
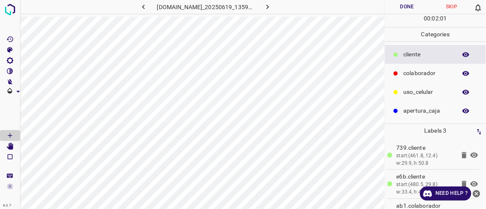
drag, startPoint x: 419, startPoint y: 78, endPoint x: 415, endPoint y: 75, distance: 4.8
click at [417, 77] on div "colaborador" at bounding box center [435, 73] width 101 height 19
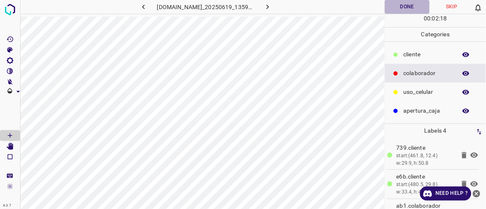
click at [403, 7] on button "Done" at bounding box center [407, 7] width 44 height 14
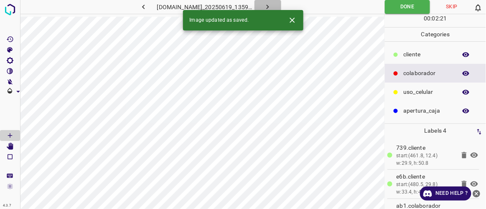
click at [272, 8] on icon "button" at bounding box center [267, 7] width 9 height 9
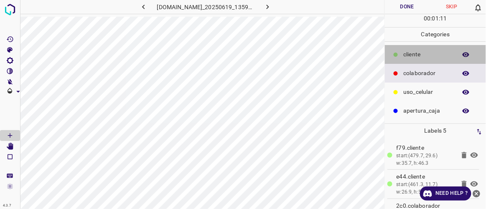
click at [396, 57] on div at bounding box center [396, 55] width 8 height 8
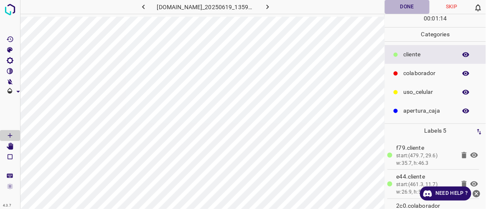
click at [413, 7] on button "Done" at bounding box center [407, 7] width 44 height 14
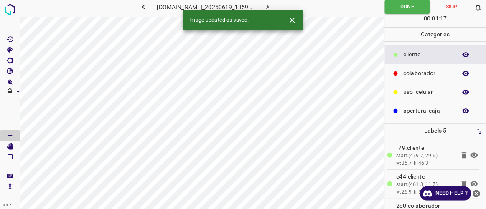
click at [272, 6] on icon "button" at bounding box center [267, 7] width 9 height 9
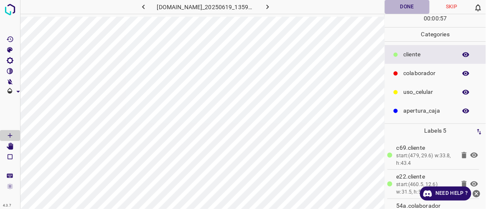
click at [405, 9] on button "Done" at bounding box center [407, 7] width 44 height 14
click at [272, 6] on icon "button" at bounding box center [267, 7] width 9 height 9
click at [416, 10] on button "Done" at bounding box center [407, 7] width 44 height 14
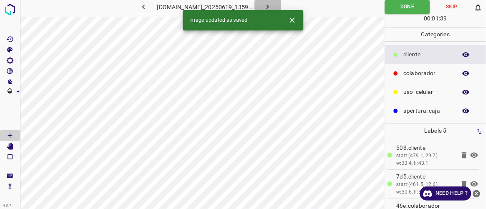
click at [272, 7] on icon "button" at bounding box center [267, 7] width 9 height 9
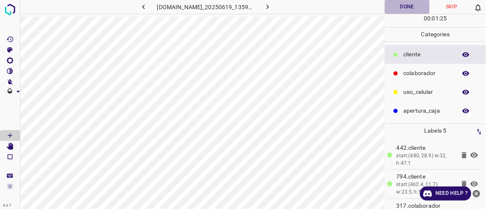
click at [409, 5] on button "Done" at bounding box center [407, 7] width 44 height 14
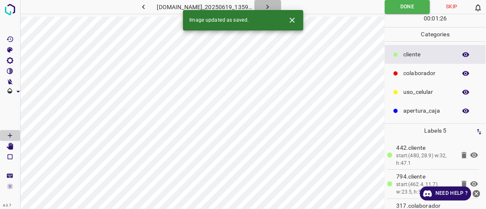
click at [272, 9] on icon "button" at bounding box center [267, 7] width 9 height 9
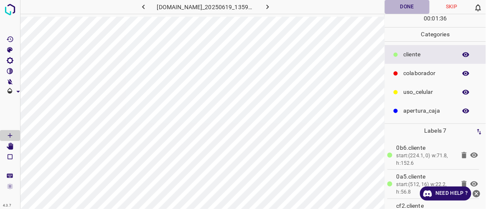
drag, startPoint x: 413, startPoint y: 6, endPoint x: 409, endPoint y: 10, distance: 6.2
click at [409, 10] on button "Done" at bounding box center [407, 7] width 44 height 14
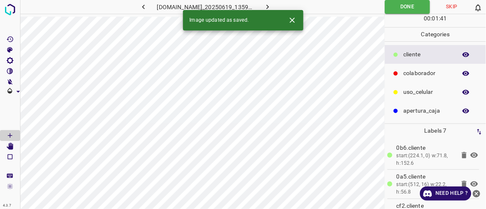
click at [272, 6] on icon "button" at bounding box center [267, 7] width 9 height 9
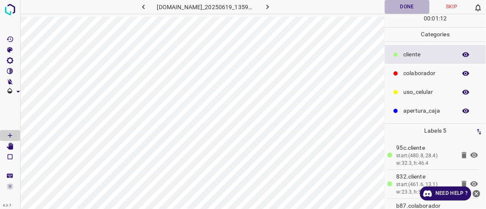
click at [400, 5] on button "Done" at bounding box center [407, 7] width 44 height 14
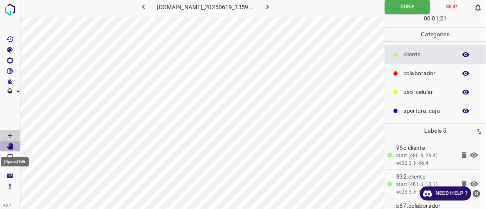
click at [6, 146] on icon "[Space] Edit" at bounding box center [10, 147] width 8 height 8
click at [272, 8] on icon "button" at bounding box center [267, 7] width 9 height 9
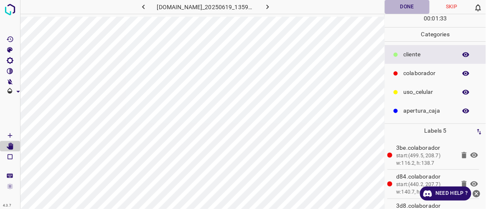
click at [408, 6] on button "Done" at bounding box center [407, 7] width 44 height 14
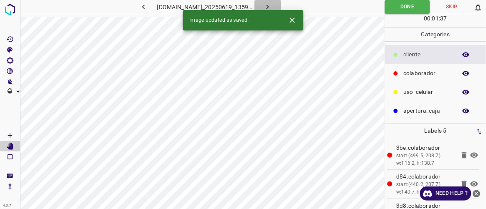
click at [272, 9] on icon "button" at bounding box center [267, 7] width 9 height 9
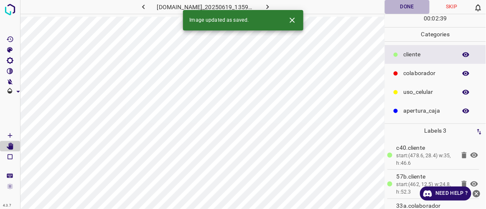
click at [411, 11] on button "Done" at bounding box center [407, 7] width 44 height 14
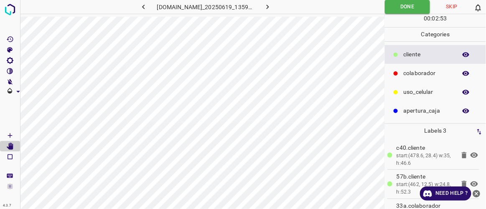
click at [272, 9] on icon "button" at bounding box center [267, 7] width 9 height 9
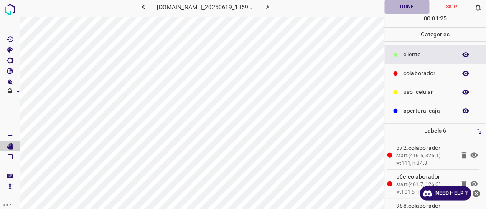
click at [409, 7] on button "Done" at bounding box center [407, 7] width 44 height 14
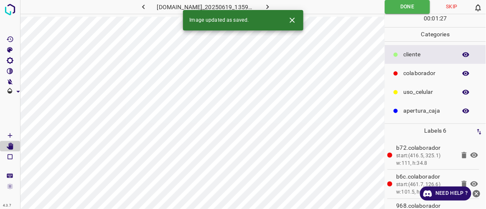
click at [272, 9] on icon "button" at bounding box center [267, 7] width 9 height 9
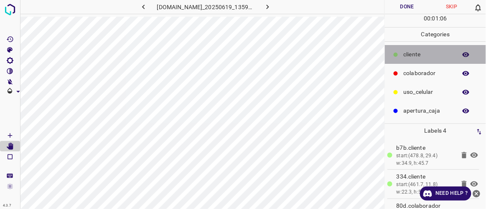
click at [423, 59] on div "​​cliente" at bounding box center [435, 54] width 101 height 19
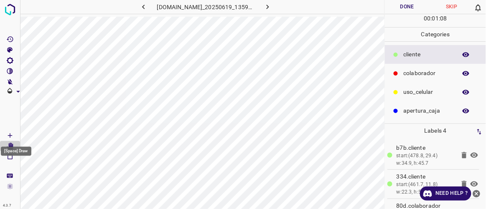
click at [8, 136] on icon "[Space] Draw" at bounding box center [10, 136] width 8 height 8
click at [410, 4] on button "Done" at bounding box center [407, 7] width 44 height 14
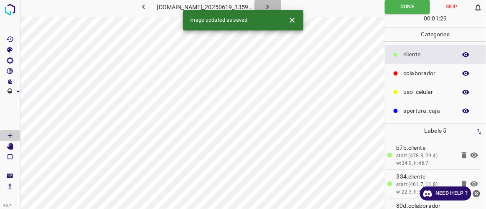
click at [272, 7] on icon "button" at bounding box center [267, 7] width 9 height 9
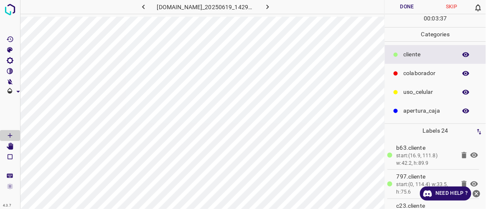
click at [222, 15] on div "[DOMAIN_NAME]_20250619_142904_000000180.jpg" at bounding box center [202, 8] width 364 height 17
click at [11, 144] on icon "[Space] Edit" at bounding box center [10, 147] width 7 height 8
click at [15, 133] on Draw"] "[Space] Draw" at bounding box center [10, 135] width 20 height 11
click at [11, 148] on icon "[Space] Edit" at bounding box center [10, 147] width 7 height 8
click at [410, 7] on button "Done" at bounding box center [407, 7] width 44 height 14
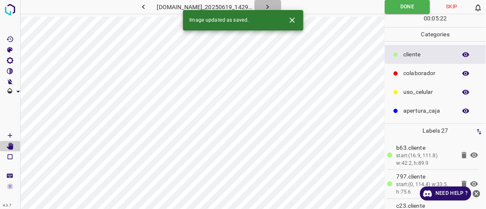
click at [272, 5] on icon "button" at bounding box center [267, 7] width 9 height 9
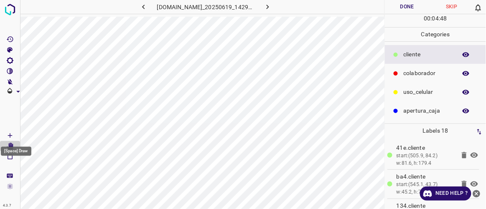
click at [18, 137] on Draw"] "[Space] Draw" at bounding box center [10, 135] width 20 height 11
click at [13, 146] on icon "[Space] Edit" at bounding box center [10, 147] width 8 height 8
click at [14, 134] on Draw"] "[Space] Draw" at bounding box center [10, 135] width 20 height 11
click at [10, 145] on icon "[Space] Edit" at bounding box center [10, 147] width 7 height 8
click at [12, 133] on icon "[Space] Draw" at bounding box center [10, 136] width 8 height 8
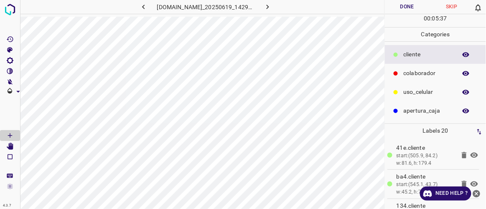
click at [201, 15] on div "[DOMAIN_NAME]_20250619_142904_000000270.jpg" at bounding box center [202, 8] width 364 height 17
click at [12, 148] on icon "[Space] Edit" at bounding box center [10, 147] width 7 height 8
click at [14, 133] on Draw"] "[Space] Draw" at bounding box center [10, 135] width 20 height 11
click at [13, 146] on icon "[Space] Edit" at bounding box center [10, 147] width 8 height 8
click at [10, 131] on Draw"] "[Space] Draw" at bounding box center [10, 135] width 20 height 11
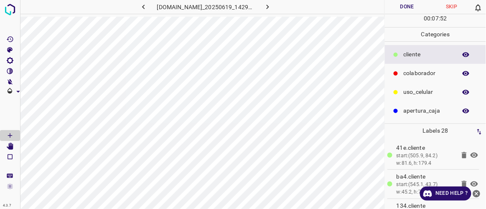
click at [407, 10] on button "Done" at bounding box center [407, 7] width 44 height 14
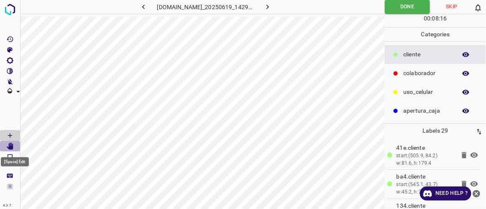
click at [13, 147] on icon "[Space] Edit" at bounding box center [10, 147] width 8 height 8
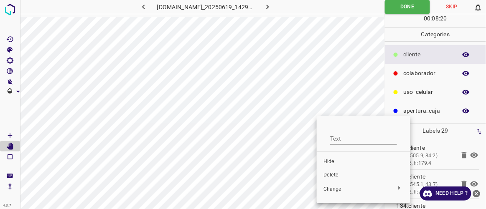
click at [329, 177] on span "Delete" at bounding box center [364, 176] width 80 height 8
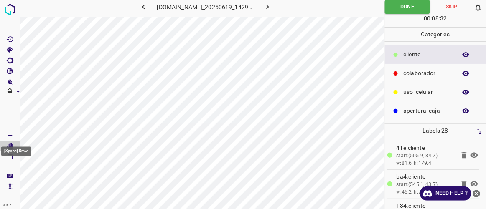
click at [11, 135] on icon "[Space] Draw" at bounding box center [10, 136] width 8 height 8
click at [272, 8] on icon "button" at bounding box center [267, 7] width 9 height 9
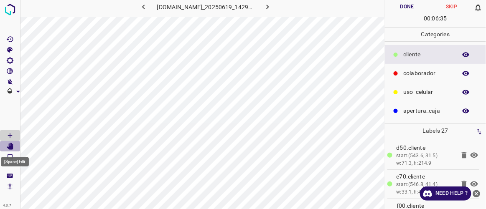
click at [14, 143] on Edit"] "[Space] Edit" at bounding box center [10, 146] width 20 height 11
drag, startPoint x: 14, startPoint y: 135, endPoint x: 18, endPoint y: 134, distance: 4.8
click at [15, 135] on Draw"] "[Space] Draw" at bounding box center [10, 135] width 20 height 11
click at [405, 9] on button "Done" at bounding box center [407, 7] width 44 height 14
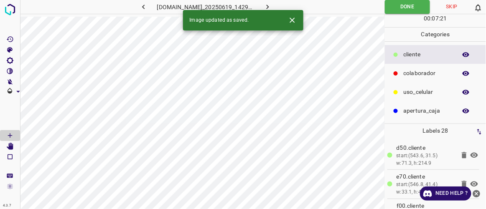
click at [272, 7] on icon "button" at bounding box center [267, 7] width 9 height 9
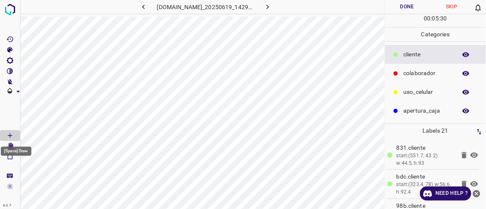
click at [10, 144] on div "[Space] Draw" at bounding box center [16, 149] width 32 height 16
click at [12, 145] on icon "[Space] Edit" at bounding box center [10, 147] width 7 height 8
click at [11, 135] on icon "[Space] Draw" at bounding box center [10, 136] width 4 height 4
click at [13, 145] on icon "[Space] Edit" at bounding box center [10, 147] width 7 height 8
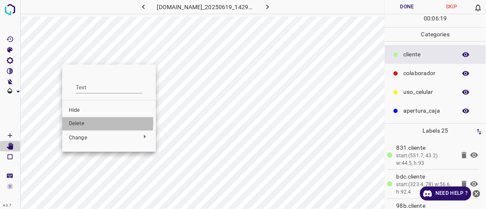
click at [74, 123] on span "Delete" at bounding box center [109, 124] width 80 height 8
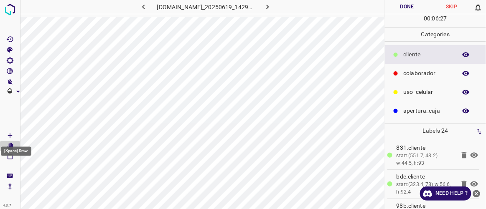
click at [15, 145] on div "[Space] Draw" at bounding box center [16, 149] width 32 height 16
click at [10, 134] on icon "[Space] Draw" at bounding box center [10, 136] width 8 height 8
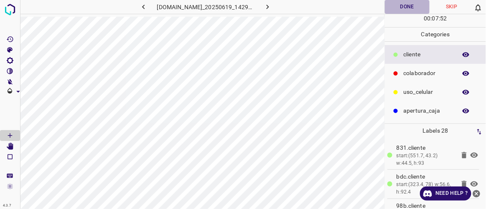
click at [399, 8] on button "Done" at bounding box center [407, 7] width 44 height 14
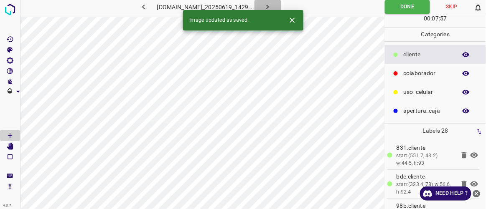
click at [272, 5] on icon "button" at bounding box center [267, 7] width 9 height 9
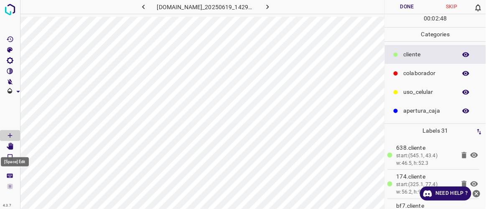
click at [13, 147] on icon "[Space] Edit" at bounding box center [10, 147] width 7 height 8
click at [13, 135] on icon "[Space] Draw" at bounding box center [10, 136] width 8 height 8
click at [415, 6] on button "Done" at bounding box center [407, 7] width 44 height 14
click at [11, 147] on icon "[Space] Edit" at bounding box center [10, 147] width 7 height 8
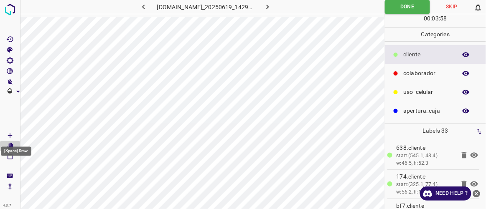
click at [11, 135] on icon "[Space] Draw" at bounding box center [10, 136] width 8 height 8
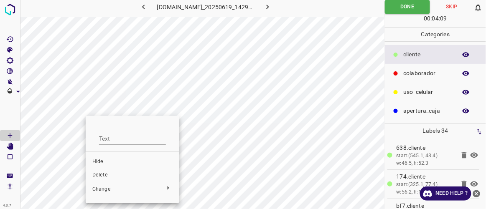
click at [98, 174] on span "Delete" at bounding box center [132, 176] width 80 height 8
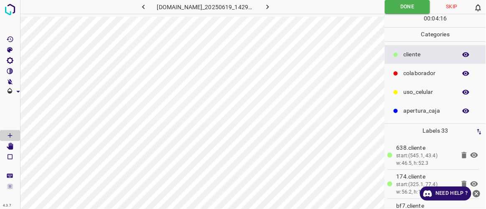
click at [281, 7] on button "button" at bounding box center [268, 7] width 27 height 14
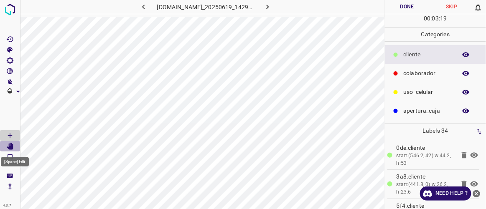
click at [13, 145] on icon "[Space] Edit" at bounding box center [10, 147] width 7 height 8
click at [321, 209] on html "4.3.7 [DOMAIN_NAME]_20250619_142904_000001410.jpg Done Skip 0 00 : 03 : 26 Cate…" at bounding box center [243, 104] width 486 height 209
click at [314, 209] on html "4.3.7 [DOMAIN_NAME]_20250619_142904_000001410.jpg Done Skip 0 00 : 03 : 45 Cate…" at bounding box center [243, 104] width 486 height 209
click at [14, 137] on Draw"] "[Space] Draw" at bounding box center [10, 135] width 20 height 11
click at [402, 9] on button "Done" at bounding box center [407, 7] width 44 height 14
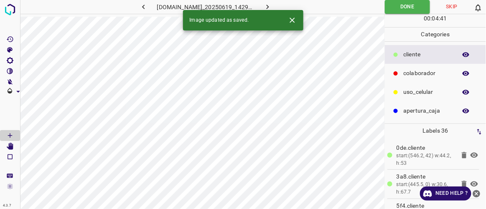
click at [272, 9] on icon "button" at bounding box center [267, 7] width 9 height 9
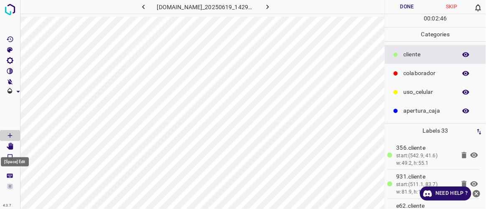
click at [13, 147] on icon "[Space] Edit" at bounding box center [10, 147] width 8 height 8
click at [9, 135] on icon "[Space] Draw" at bounding box center [10, 136] width 8 height 8
click at [406, 9] on button "Done" at bounding box center [407, 7] width 44 height 14
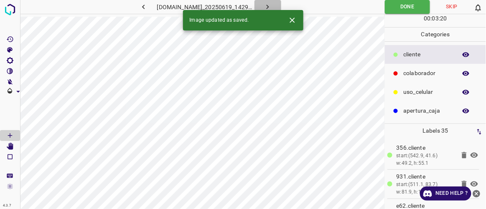
click at [272, 7] on icon "button" at bounding box center [267, 7] width 9 height 9
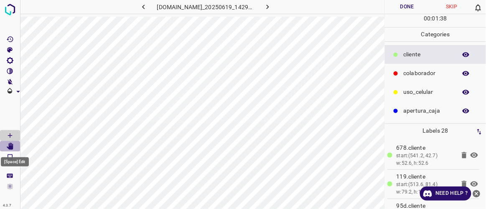
click at [11, 145] on icon "[Space] Edit" at bounding box center [10, 147] width 7 height 8
click at [11, 137] on icon "[Space] Draw" at bounding box center [10, 136] width 8 height 8
click at [10, 146] on div "[Space] Draw" at bounding box center [16, 149] width 32 height 16
click at [13, 148] on icon "[Space] Edit" at bounding box center [10, 147] width 7 height 8
click at [11, 133] on icon "[Space] Draw" at bounding box center [10, 136] width 8 height 8
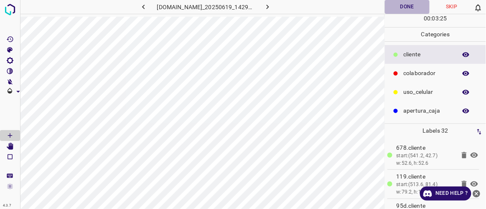
click at [399, 8] on button "Done" at bounding box center [407, 7] width 44 height 14
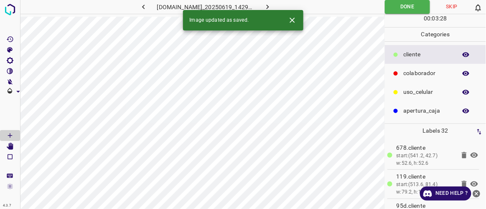
click at [272, 4] on icon "button" at bounding box center [267, 7] width 9 height 9
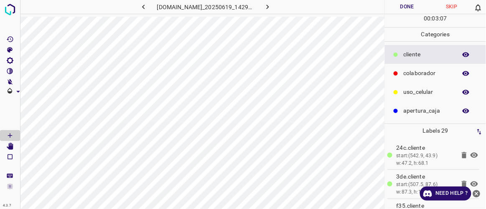
click at [409, 8] on button "Done" at bounding box center [407, 7] width 44 height 14
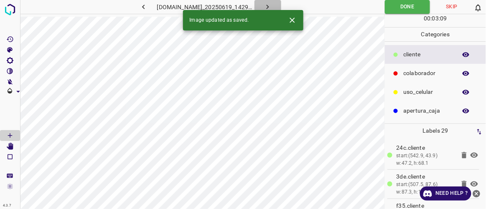
click at [281, 5] on button "button" at bounding box center [268, 7] width 27 height 14
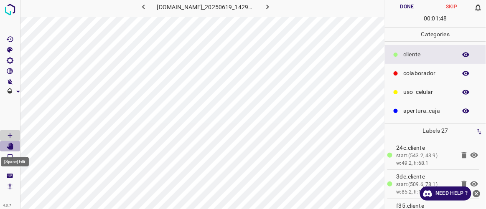
click at [10, 146] on icon "[Space] Edit" at bounding box center [10, 147] width 7 height 8
click at [11, 136] on icon "[Space] Draw" at bounding box center [10, 136] width 4 height 4
click at [396, 5] on button "Done" at bounding box center [407, 7] width 44 height 14
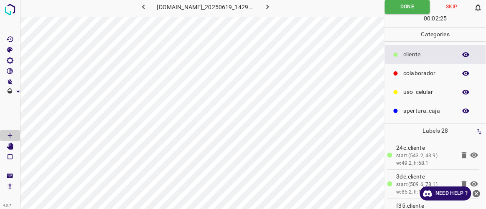
click at [281, 7] on button "button" at bounding box center [268, 7] width 27 height 14
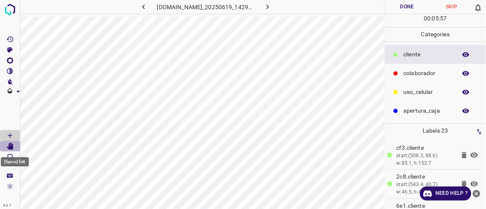
click at [15, 146] on Edit"] "[Space] Edit" at bounding box center [10, 146] width 20 height 11
click at [14, 132] on Draw"] "[Space] Draw" at bounding box center [10, 135] width 20 height 11
click at [404, 11] on button "Done" at bounding box center [407, 7] width 44 height 14
click at [10, 143] on icon "[Space] Edit" at bounding box center [10, 147] width 8 height 8
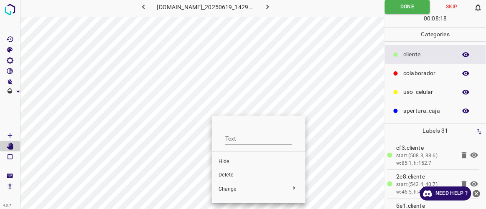
click at [231, 178] on span "Delete" at bounding box center [259, 176] width 80 height 8
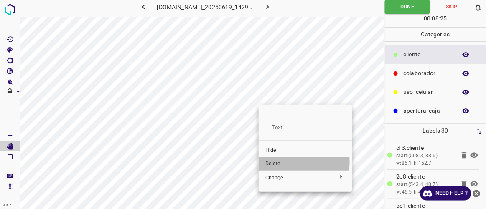
click at [272, 162] on span "Delete" at bounding box center [305, 165] width 80 height 8
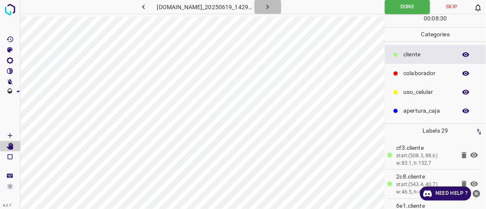
click at [272, 5] on icon "button" at bounding box center [267, 7] width 9 height 9
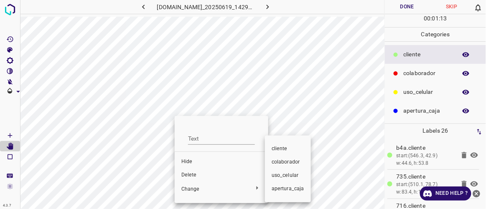
click at [185, 174] on div at bounding box center [243, 104] width 486 height 209
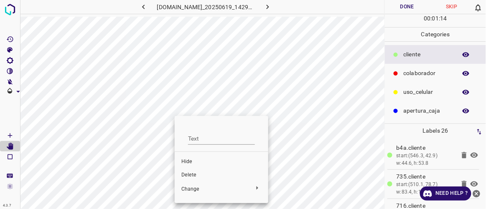
click at [195, 176] on span "Delete" at bounding box center [221, 176] width 80 height 8
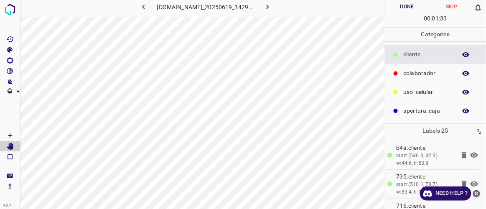
click at [11, 136] on icon "[Space] Draw" at bounding box center [10, 136] width 4 height 4
click at [12, 147] on icon "[Space] Edit" at bounding box center [10, 147] width 7 height 8
click at [16, 134] on Draw"] "[Space] Draw" at bounding box center [10, 135] width 20 height 11
click at [11, 148] on icon "[Space] Edit" at bounding box center [10, 147] width 7 height 8
click at [13, 135] on icon "[Space] Draw" at bounding box center [10, 136] width 8 height 8
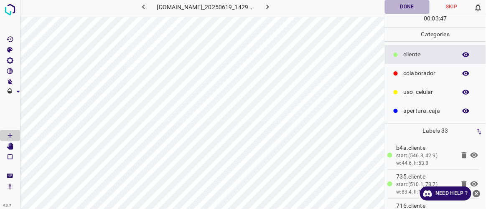
click at [407, 8] on button "Done" at bounding box center [407, 7] width 44 height 14
click at [281, 10] on button "button" at bounding box center [268, 7] width 27 height 14
click at [139, 8] on icon "button" at bounding box center [143, 7] width 9 height 9
click at [272, 7] on icon "button" at bounding box center [267, 7] width 9 height 9
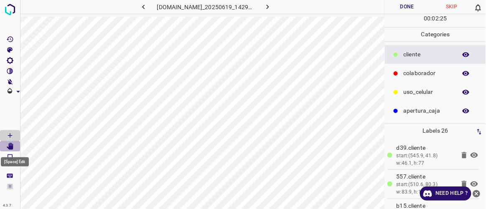
click at [8, 145] on icon "[Space] Edit" at bounding box center [10, 147] width 8 height 8
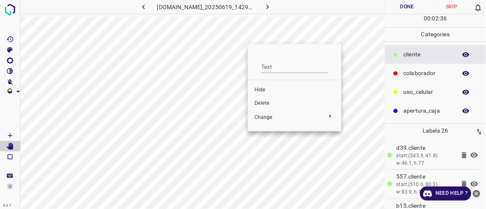
click at [270, 102] on span "Delete" at bounding box center [295, 104] width 80 height 8
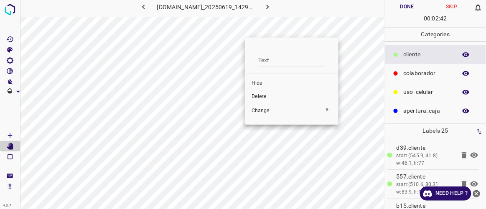
click at [265, 94] on span "Delete" at bounding box center [292, 97] width 80 height 8
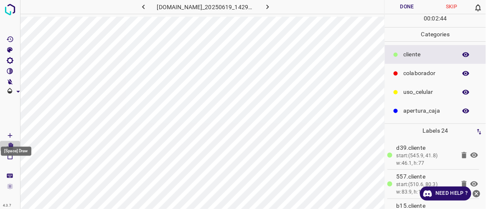
click at [12, 136] on icon "[Space] Draw" at bounding box center [10, 136] width 8 height 8
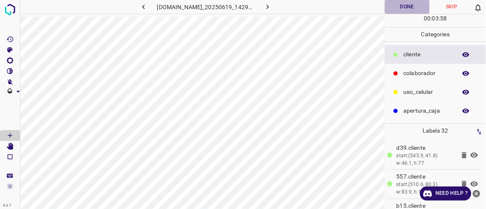
click at [406, 9] on button "Done" at bounding box center [407, 7] width 44 height 14
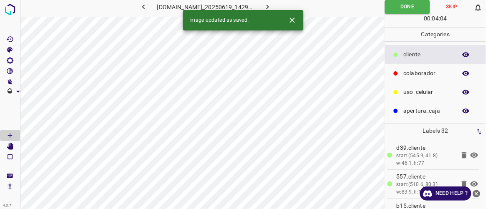
click at [281, 3] on button "button" at bounding box center [268, 7] width 27 height 14
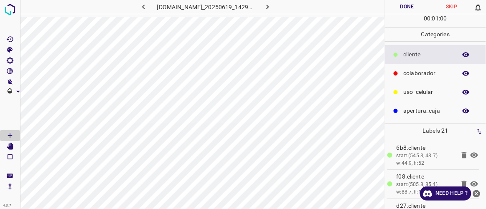
click at [139, 7] on icon "button" at bounding box center [143, 7] width 9 height 9
click at [272, 4] on icon "button" at bounding box center [267, 7] width 9 height 9
click at [11, 147] on icon "[Space] Edit" at bounding box center [10, 147] width 7 height 8
click at [406, 10] on button "Done" at bounding box center [407, 7] width 44 height 14
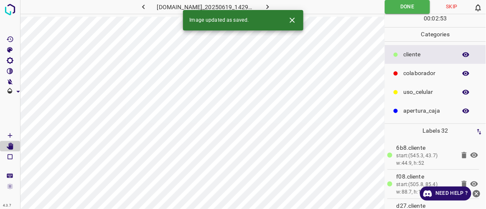
click at [281, 3] on button "button" at bounding box center [268, 7] width 27 height 14
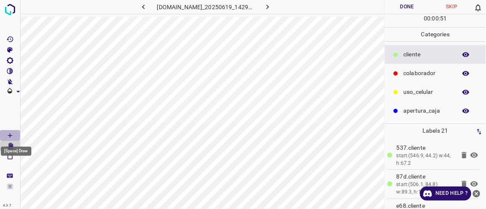
click at [15, 133] on Draw"] "[Space] Draw" at bounding box center [10, 135] width 20 height 11
click at [11, 146] on icon "[Space] Edit" at bounding box center [10, 147] width 7 height 8
click at [11, 134] on icon "[Space] Draw" at bounding box center [10, 136] width 8 height 8
click at [11, 148] on icon "[Space] Edit" at bounding box center [10, 147] width 7 height 8
click at [404, 6] on button "Done" at bounding box center [407, 7] width 44 height 14
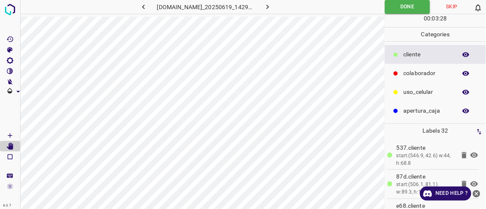
click at [272, 3] on icon "button" at bounding box center [267, 7] width 9 height 9
